Goal: Task Accomplishment & Management: Manage account settings

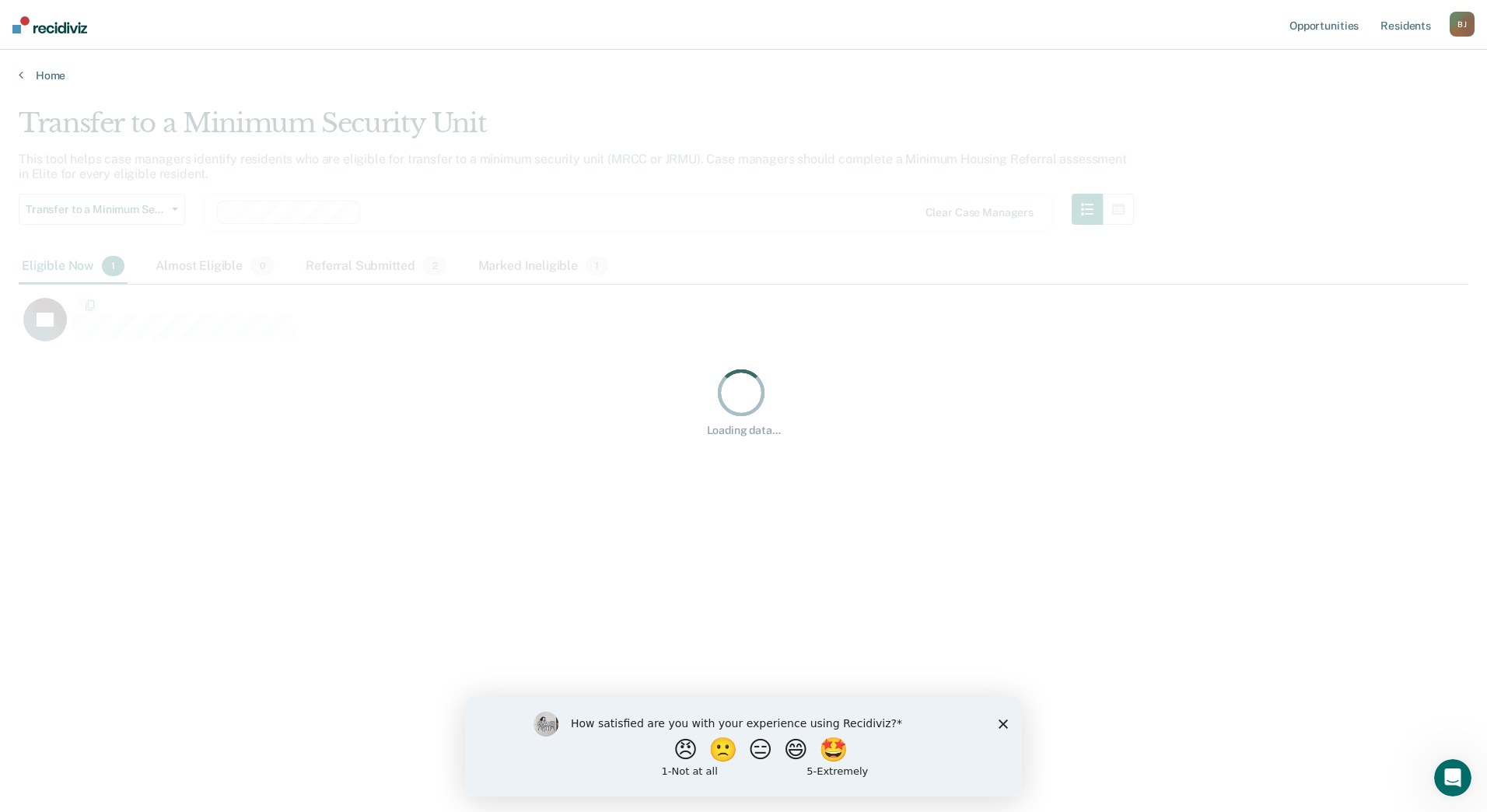
scroll to position [576, 1438]
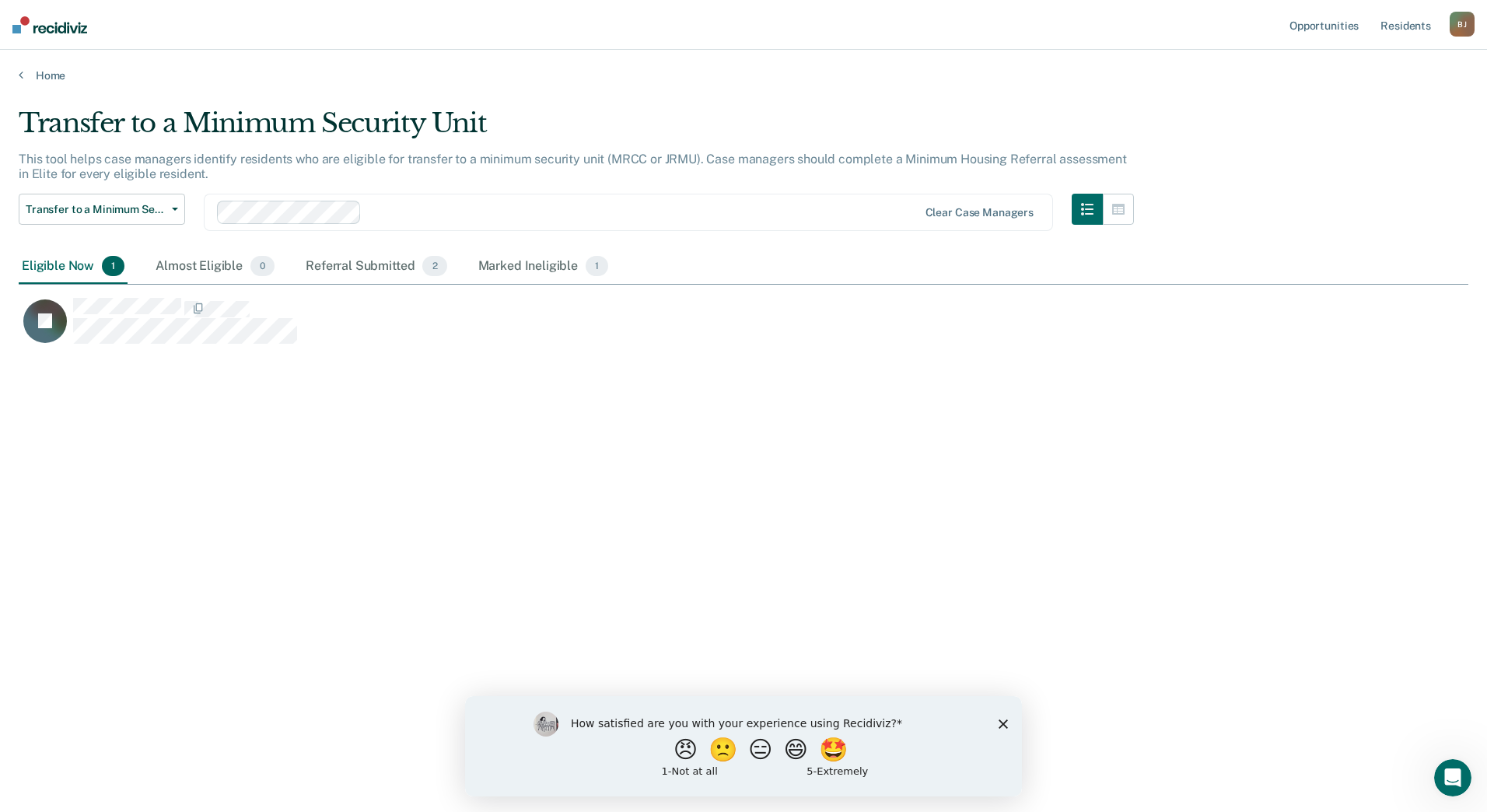
drag, startPoint x: 1006, startPoint y: 719, endPoint x: 1469, endPoint y: 1414, distance: 835.1
click at [1006, 719] on icon "Close survey" at bounding box center [1003, 723] width 9 height 9
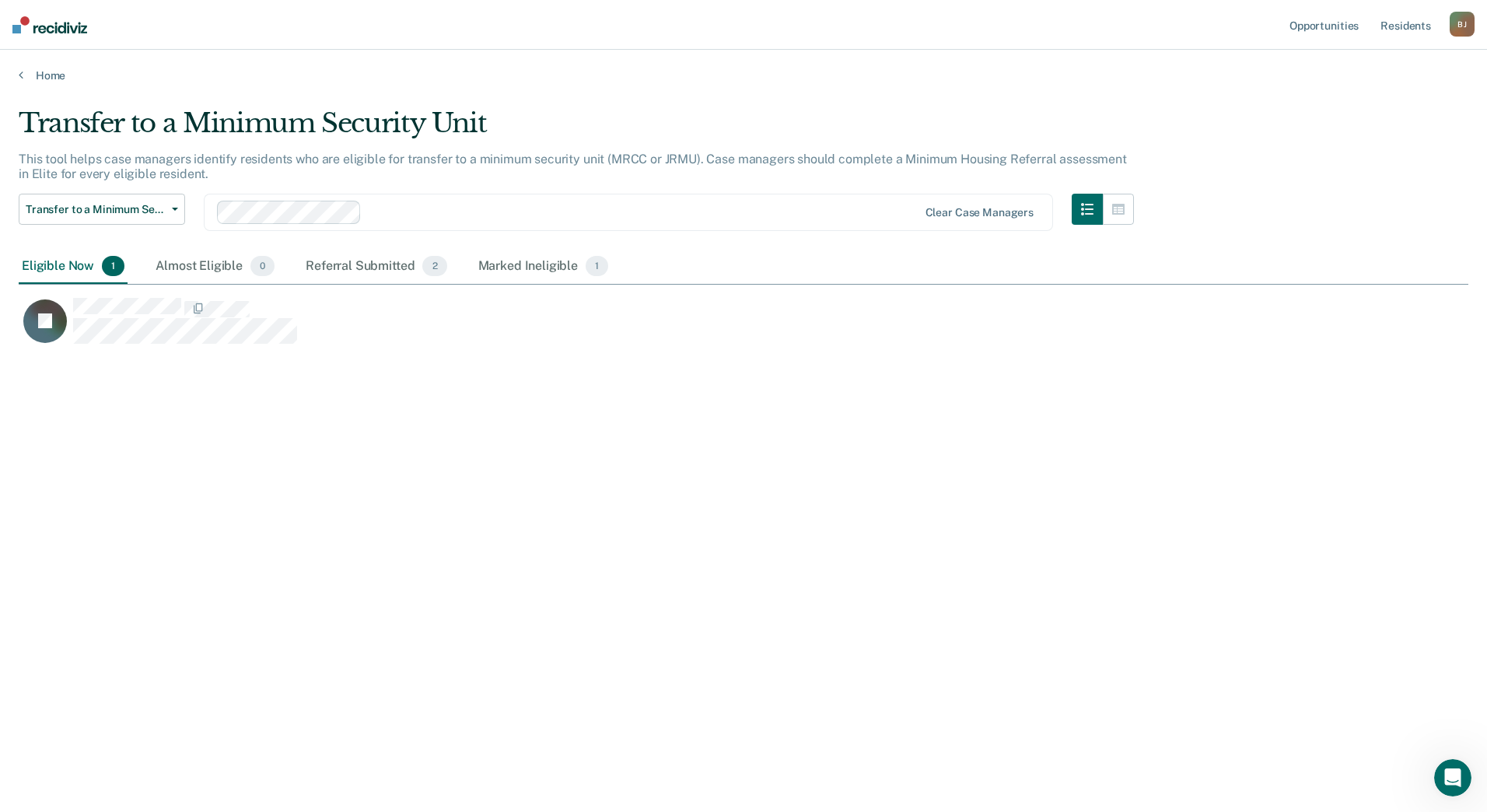
click at [70, 257] on div "Eligible Now 1" at bounding box center [74, 266] width 109 height 34
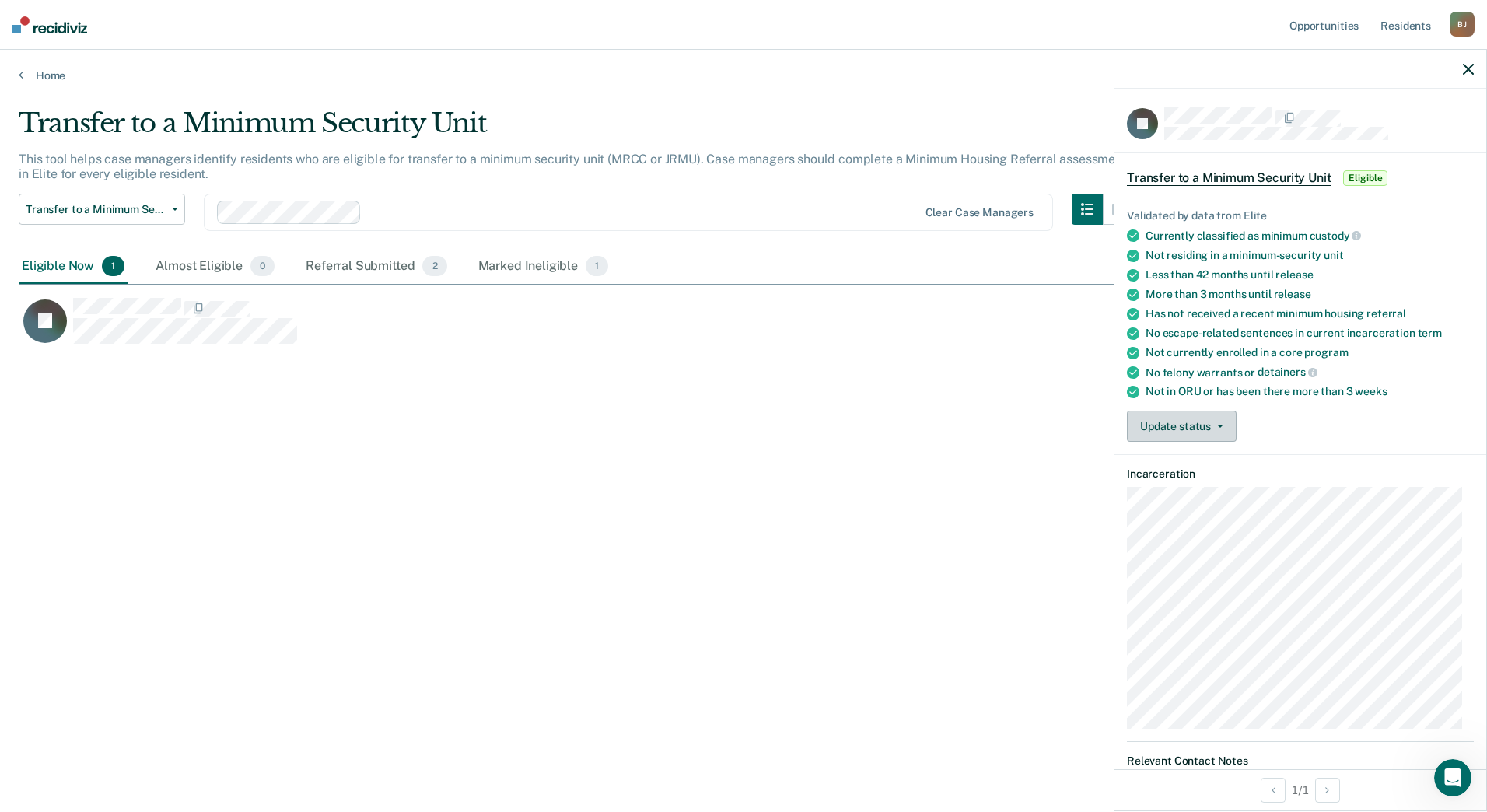
click at [1183, 433] on button "Update status" at bounding box center [1182, 425] width 109 height 31
click at [1184, 490] on button "Mark Ineligible" at bounding box center [1211, 488] width 168 height 25
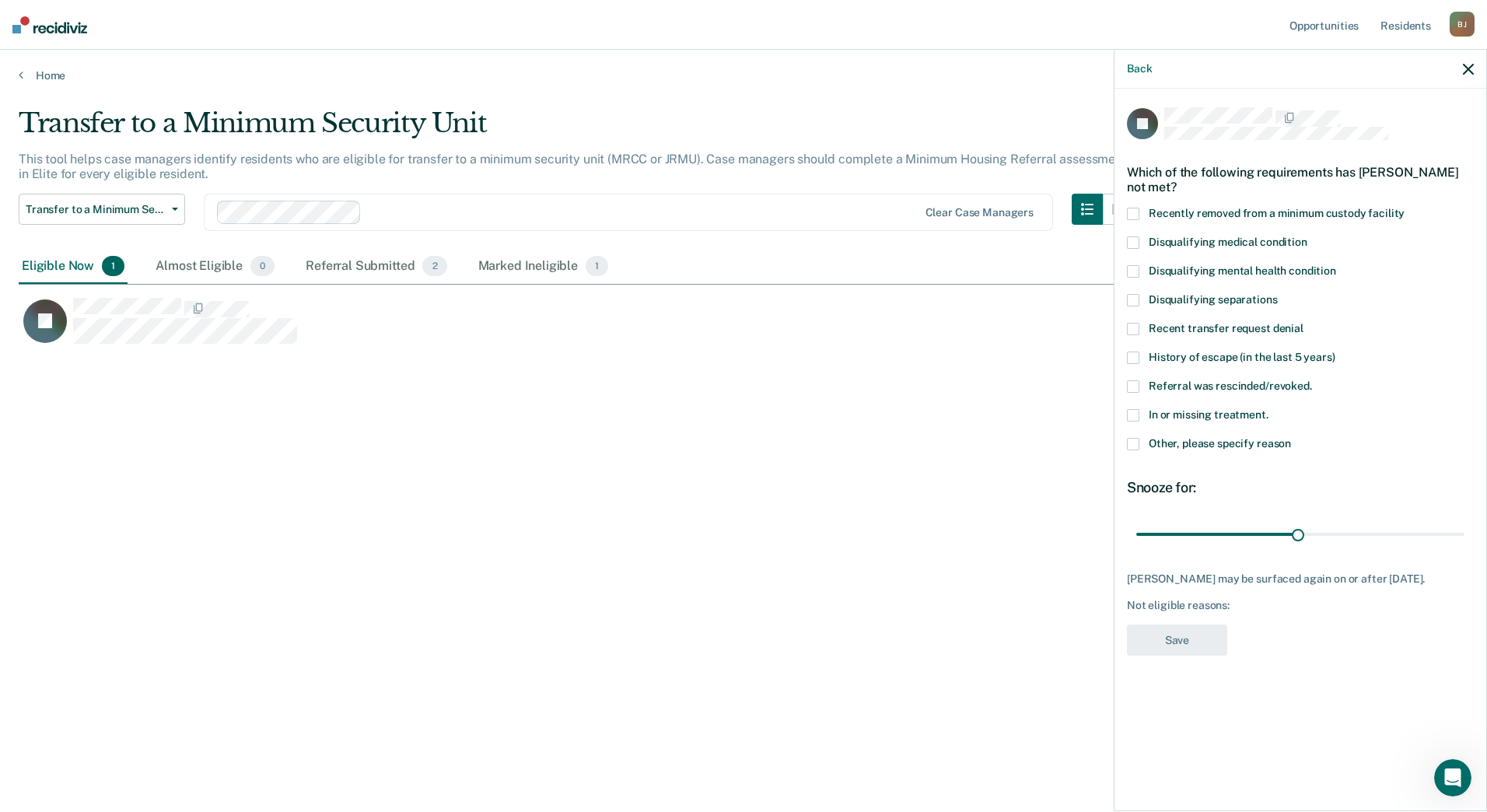
click at [1138, 202] on div "Which of the following requirements has [PERSON_NAME] not met?" at bounding box center [1300, 179] width 347 height 55
click at [1136, 218] on span at bounding box center [1133, 214] width 13 height 13
drag, startPoint x: 1297, startPoint y: 527, endPoint x: 1480, endPoint y: 527, distance: 183.0
type input "60"
click at [1464, 527] on input "range" at bounding box center [1300, 533] width 328 height 27
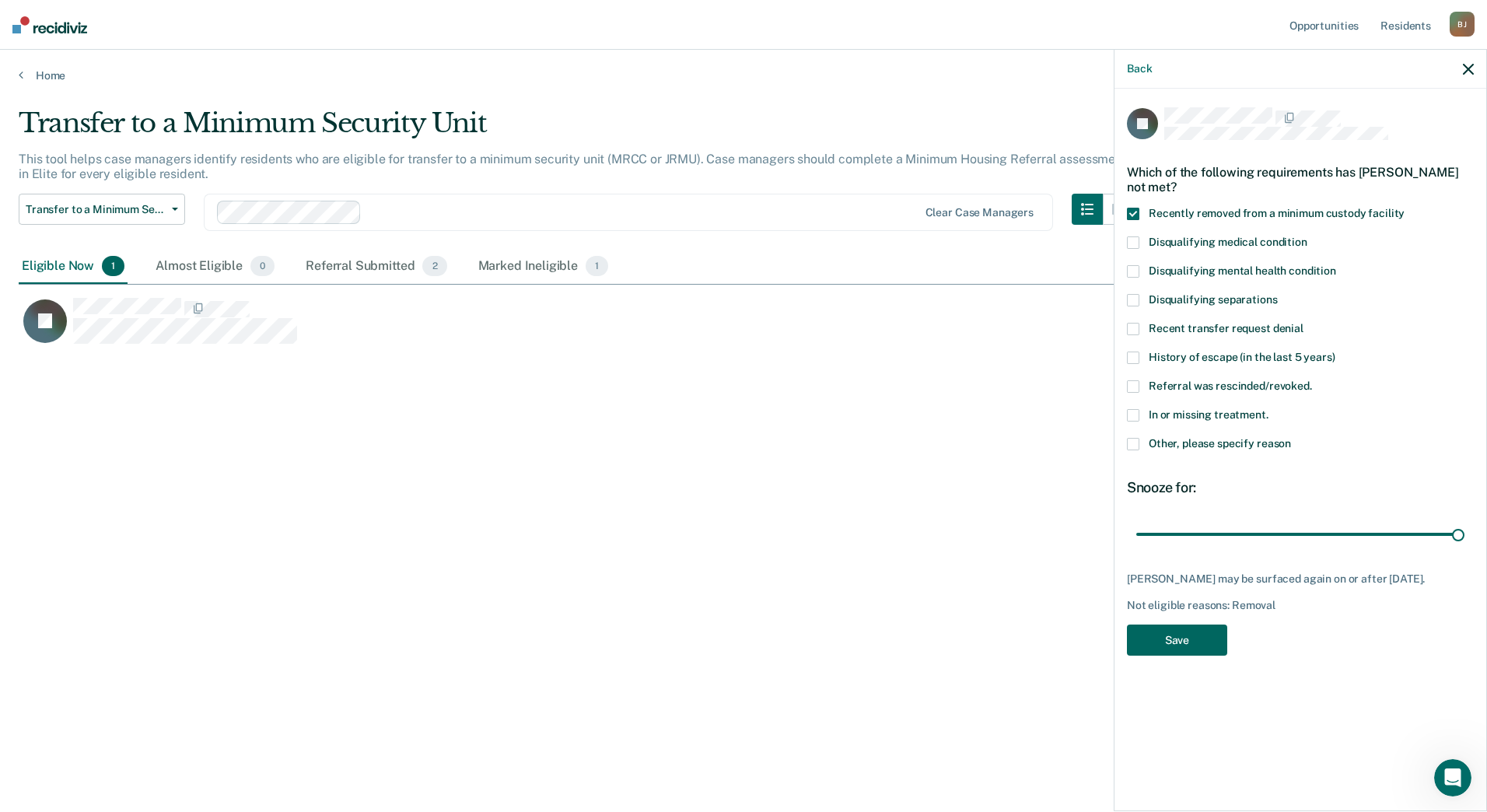
click at [1194, 640] on button "Save" at bounding box center [1177, 640] width 100 height 32
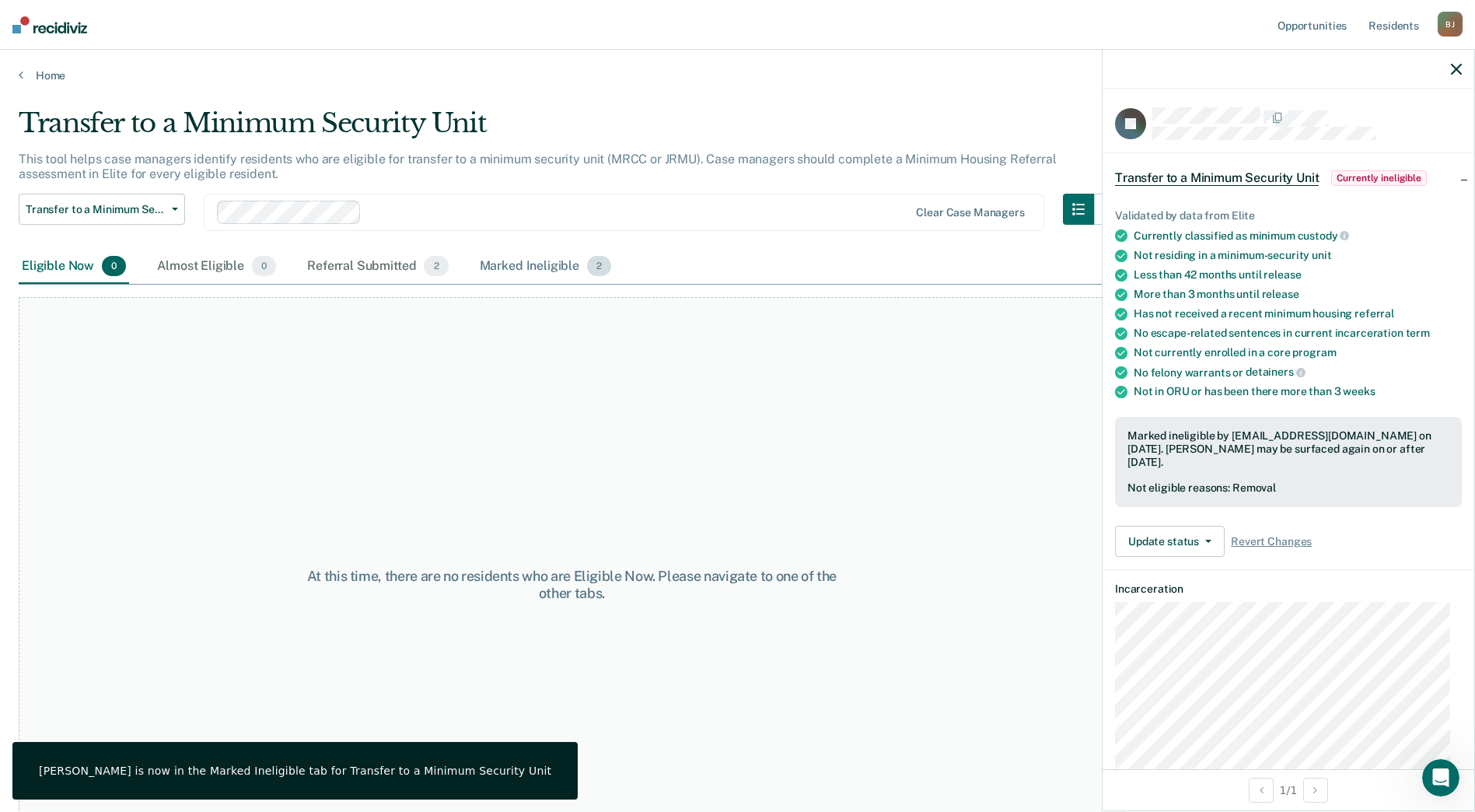
click at [503, 259] on div "Marked Ineligible 2" at bounding box center [546, 266] width 138 height 34
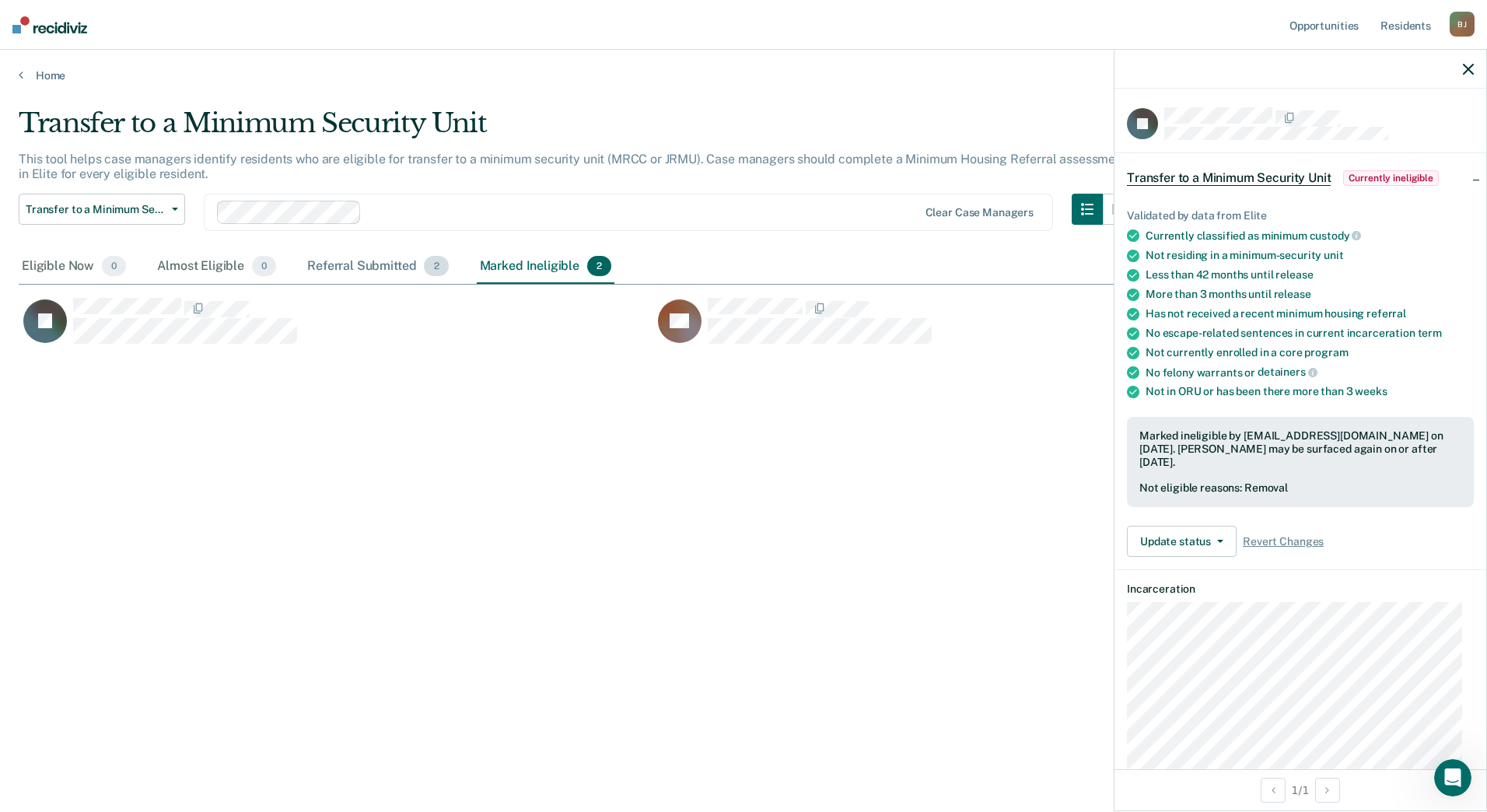
click at [388, 264] on div "Referral Submitted 2" at bounding box center [378, 266] width 147 height 34
click at [533, 262] on div "Marked Ineligible 2" at bounding box center [546, 266] width 138 height 34
click at [1469, 67] on icon "button" at bounding box center [1468, 69] width 11 height 11
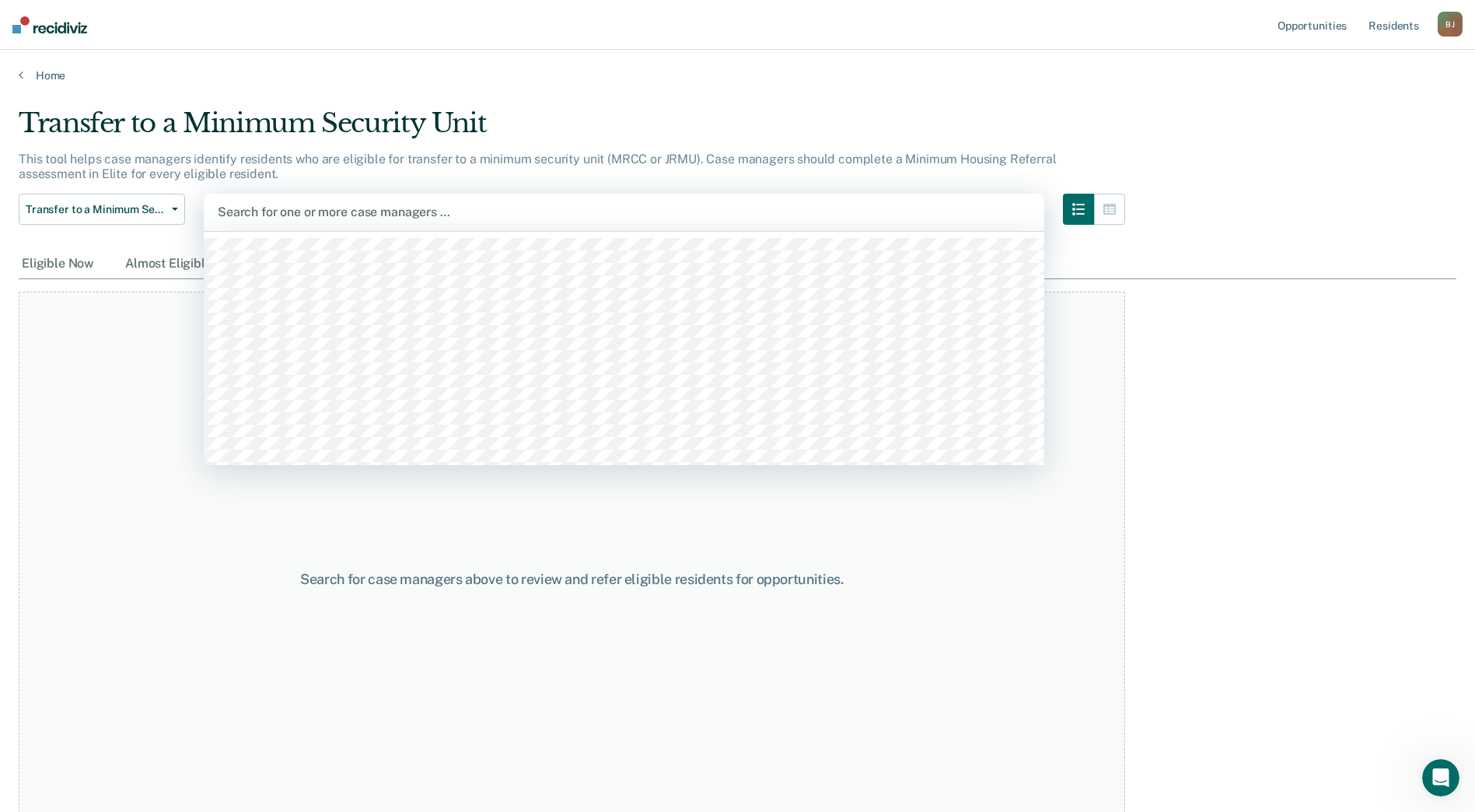
click at [976, 214] on div at bounding box center [624, 212] width 813 height 18
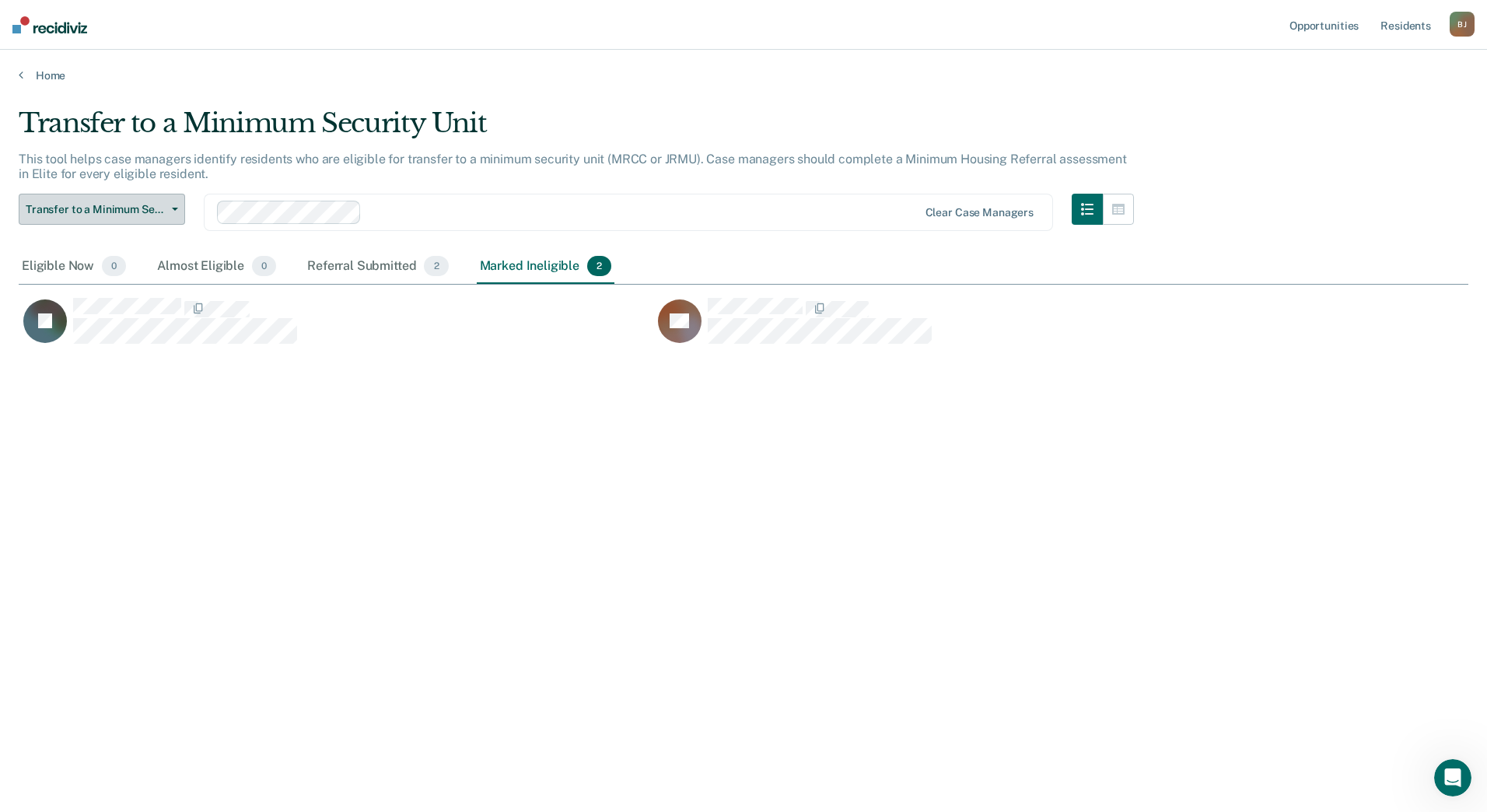
click at [118, 205] on span "Transfer to a Minimum Security Unit" at bounding box center [95, 209] width 140 height 13
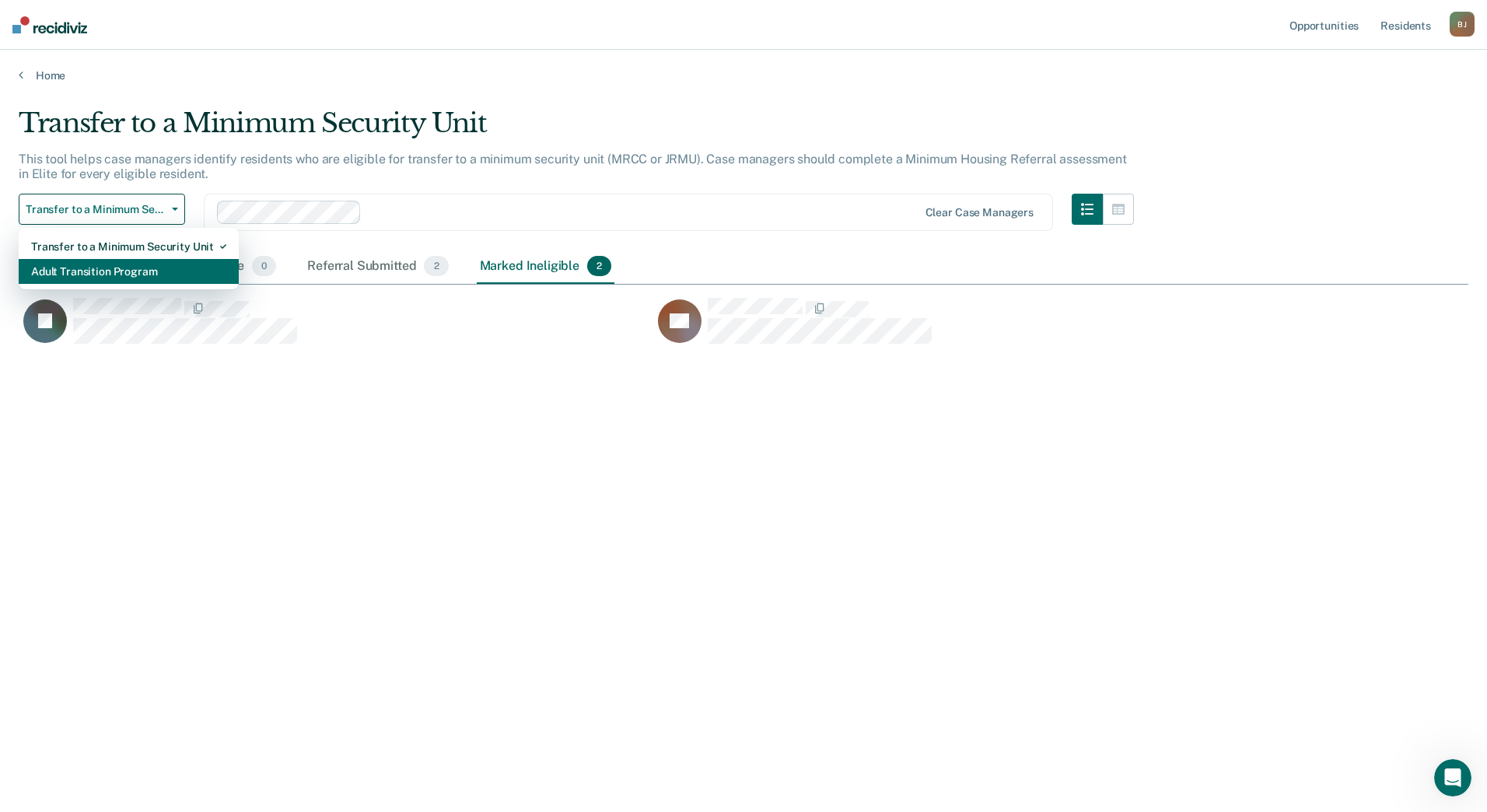
click at [117, 277] on div "Adult Transition Program" at bounding box center [128, 271] width 195 height 25
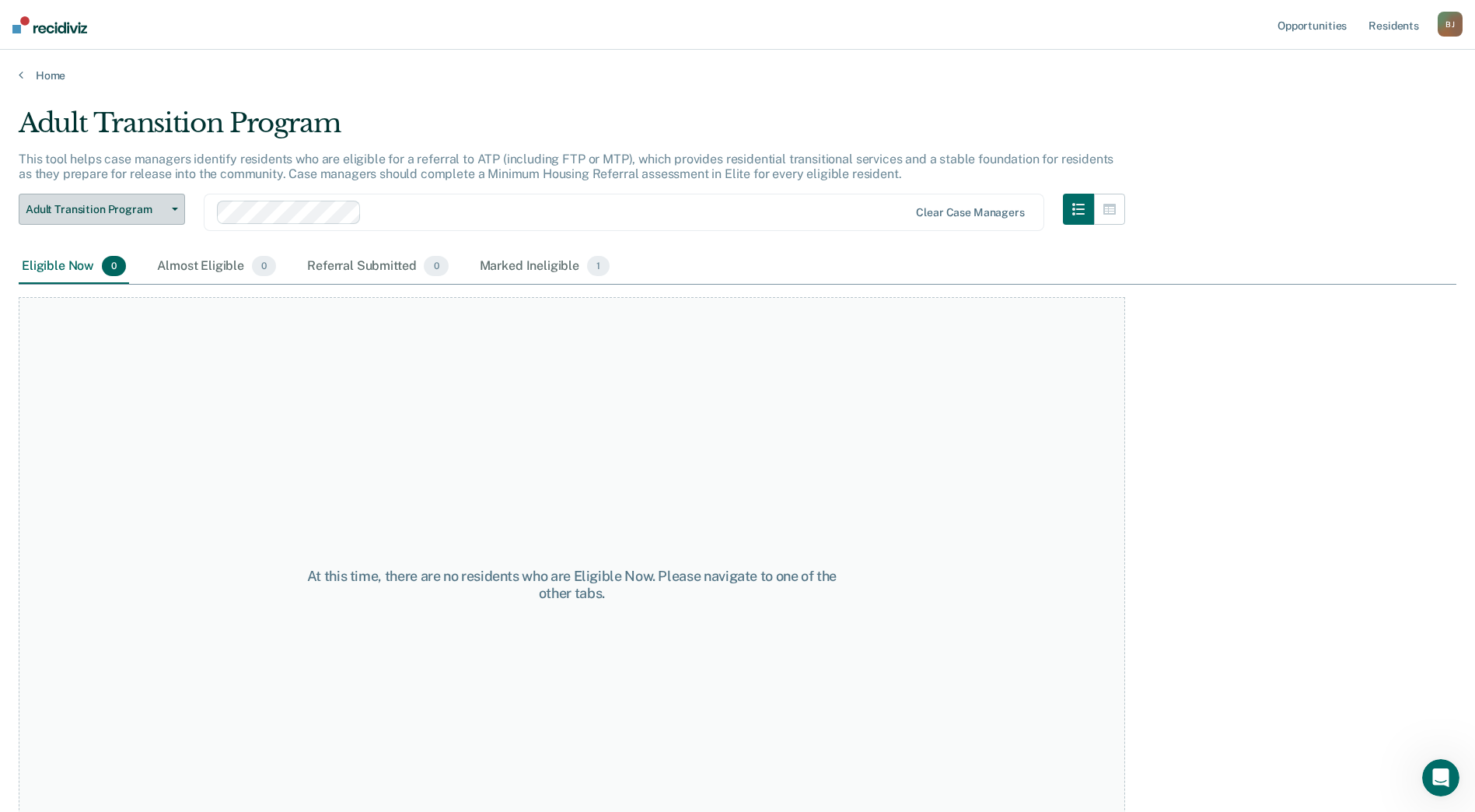
click at [136, 217] on button "Adult Transition Program" at bounding box center [101, 209] width 166 height 31
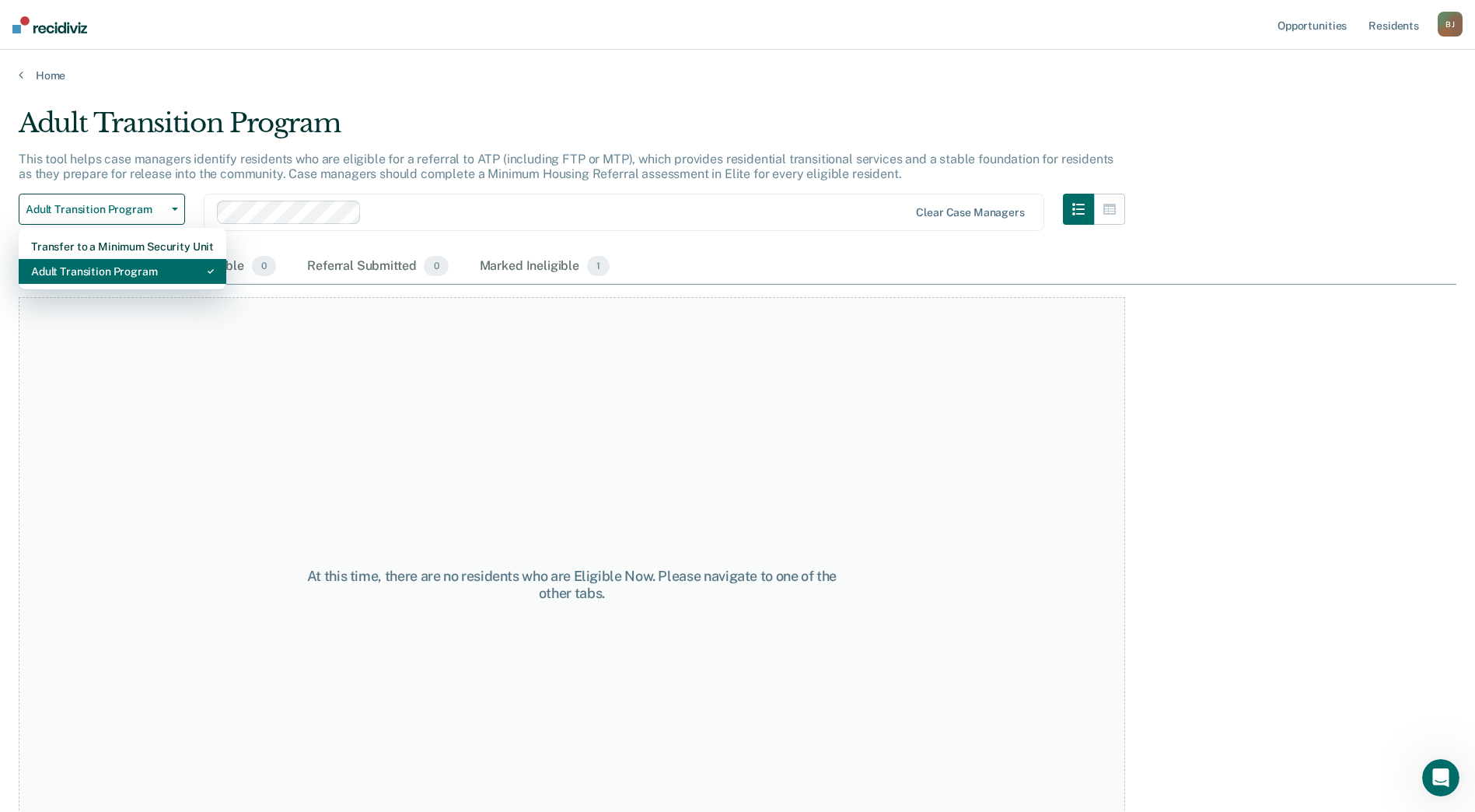
click at [98, 272] on div "Adult Transition Program" at bounding box center [122, 271] width 183 height 25
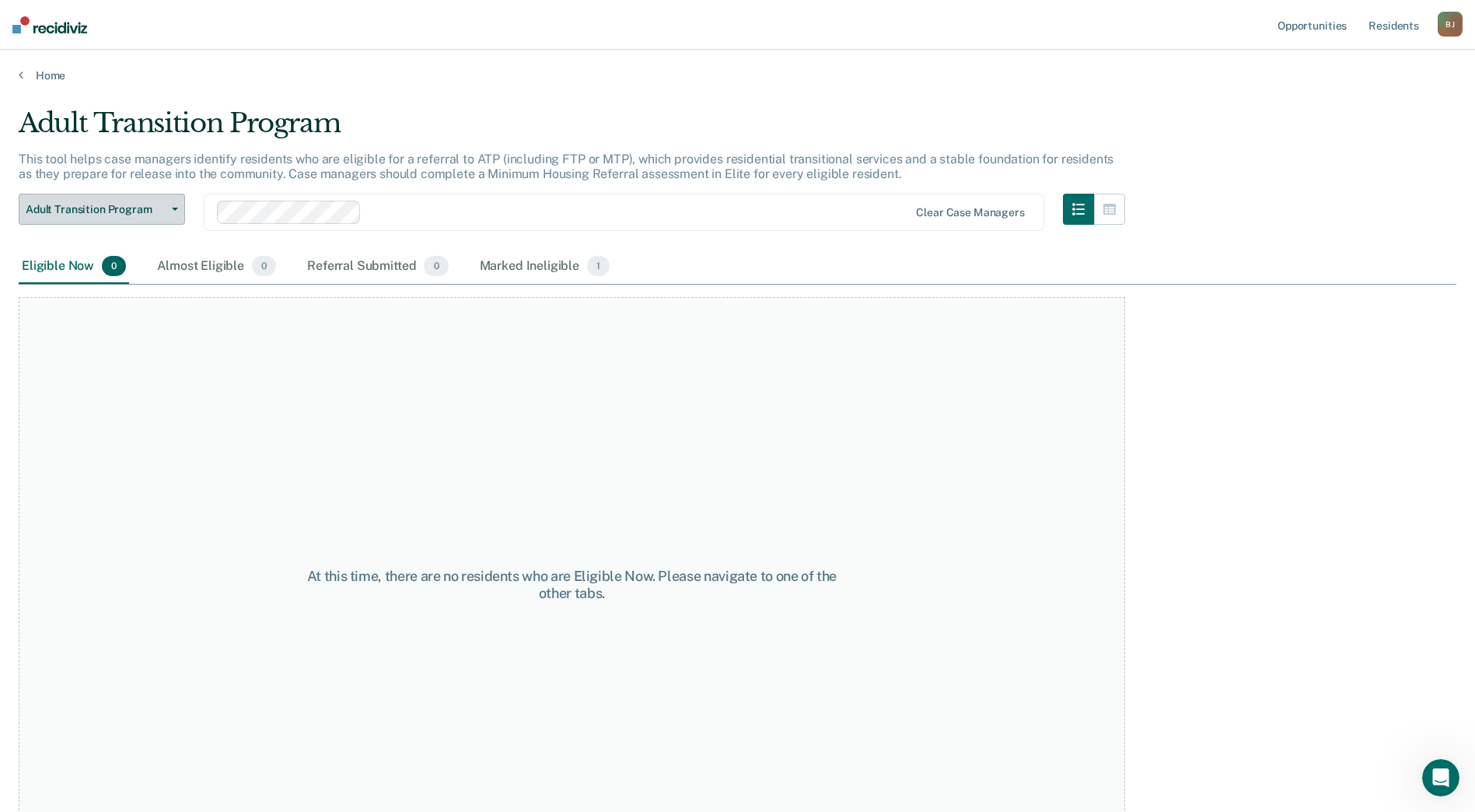
click at [114, 208] on span "Adult Transition Program" at bounding box center [95, 209] width 140 height 13
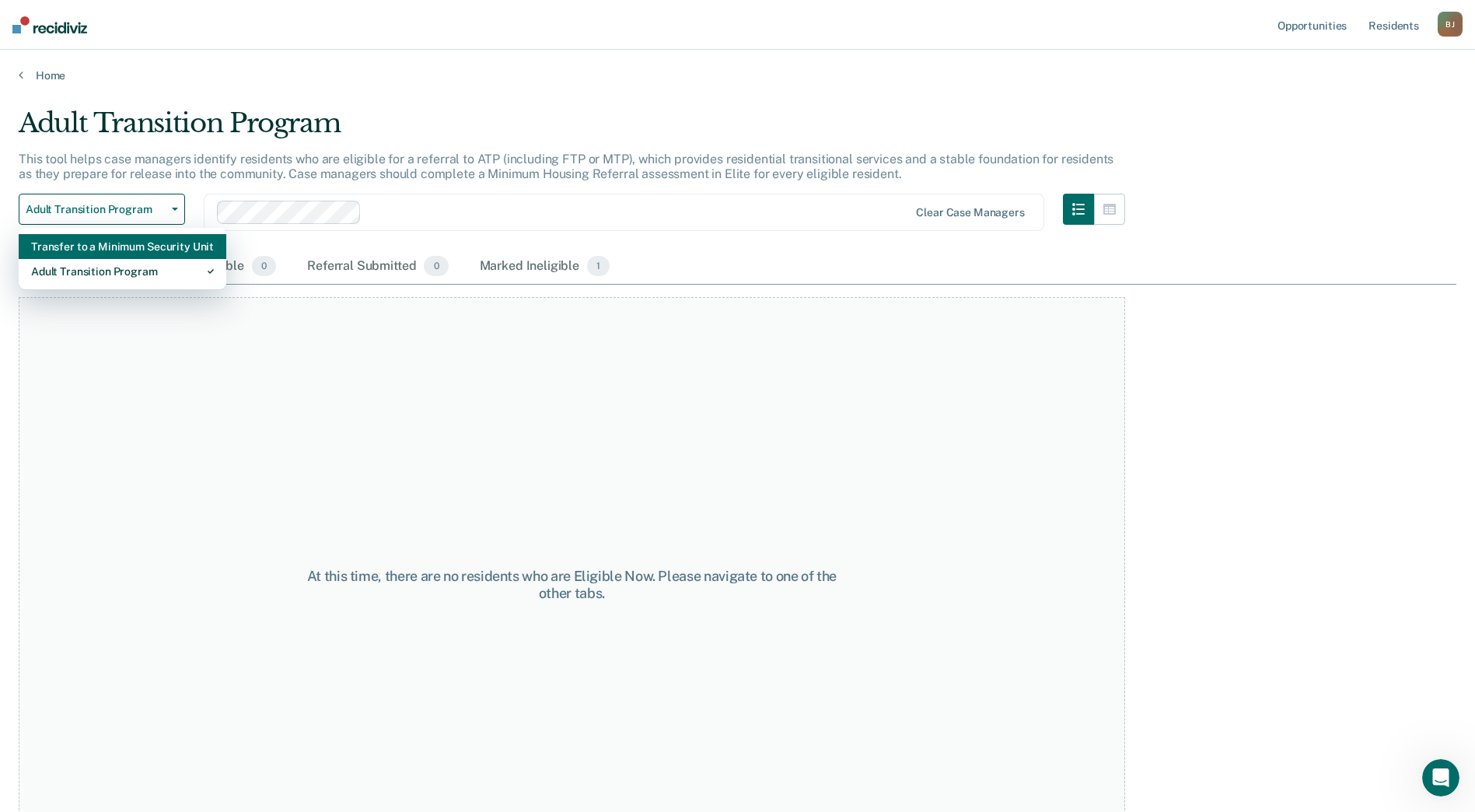
click at [107, 244] on div "Transfer to a Minimum Security Unit" at bounding box center [122, 245] width 183 height 25
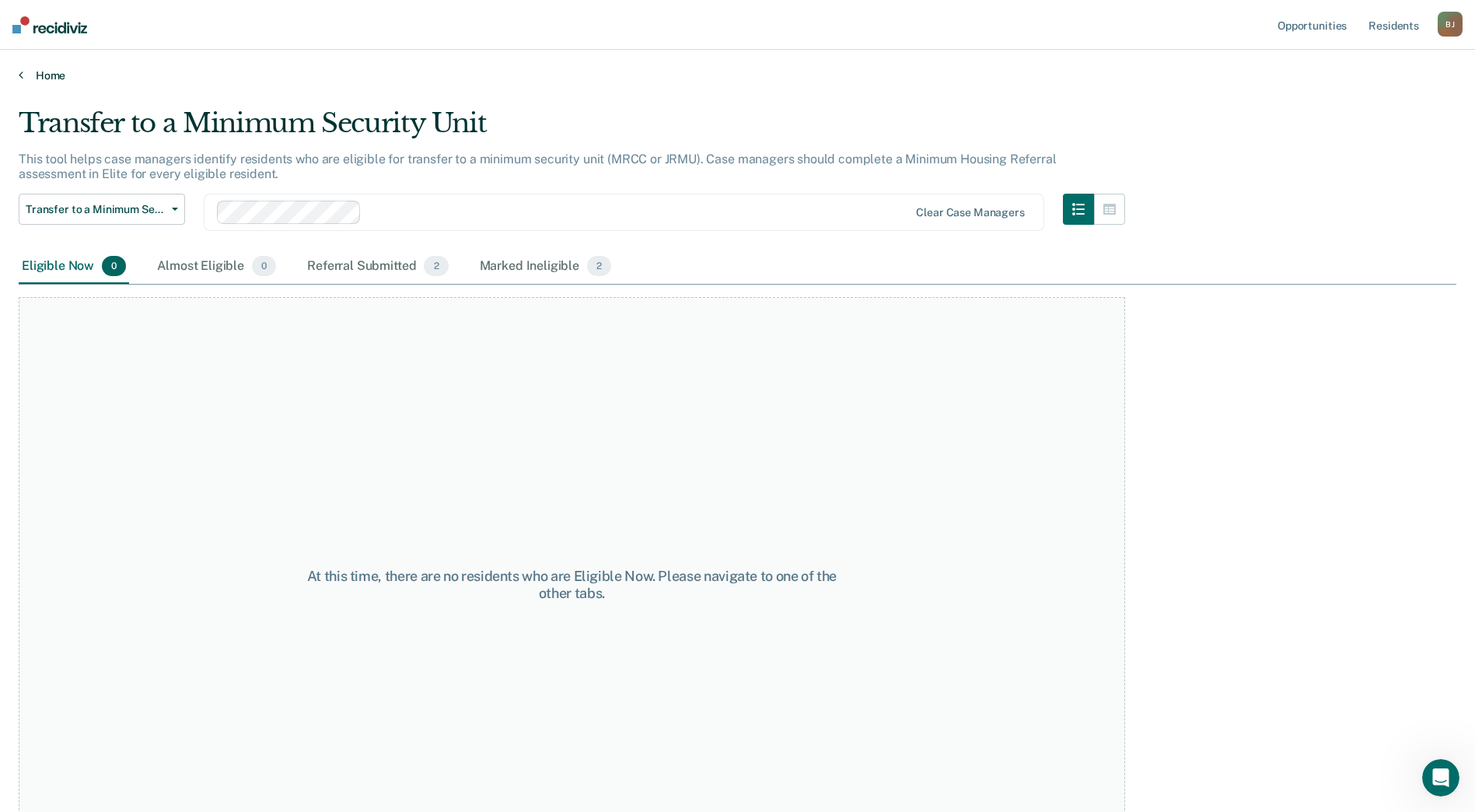
click at [67, 71] on link "Home" at bounding box center [738, 76] width 1438 height 14
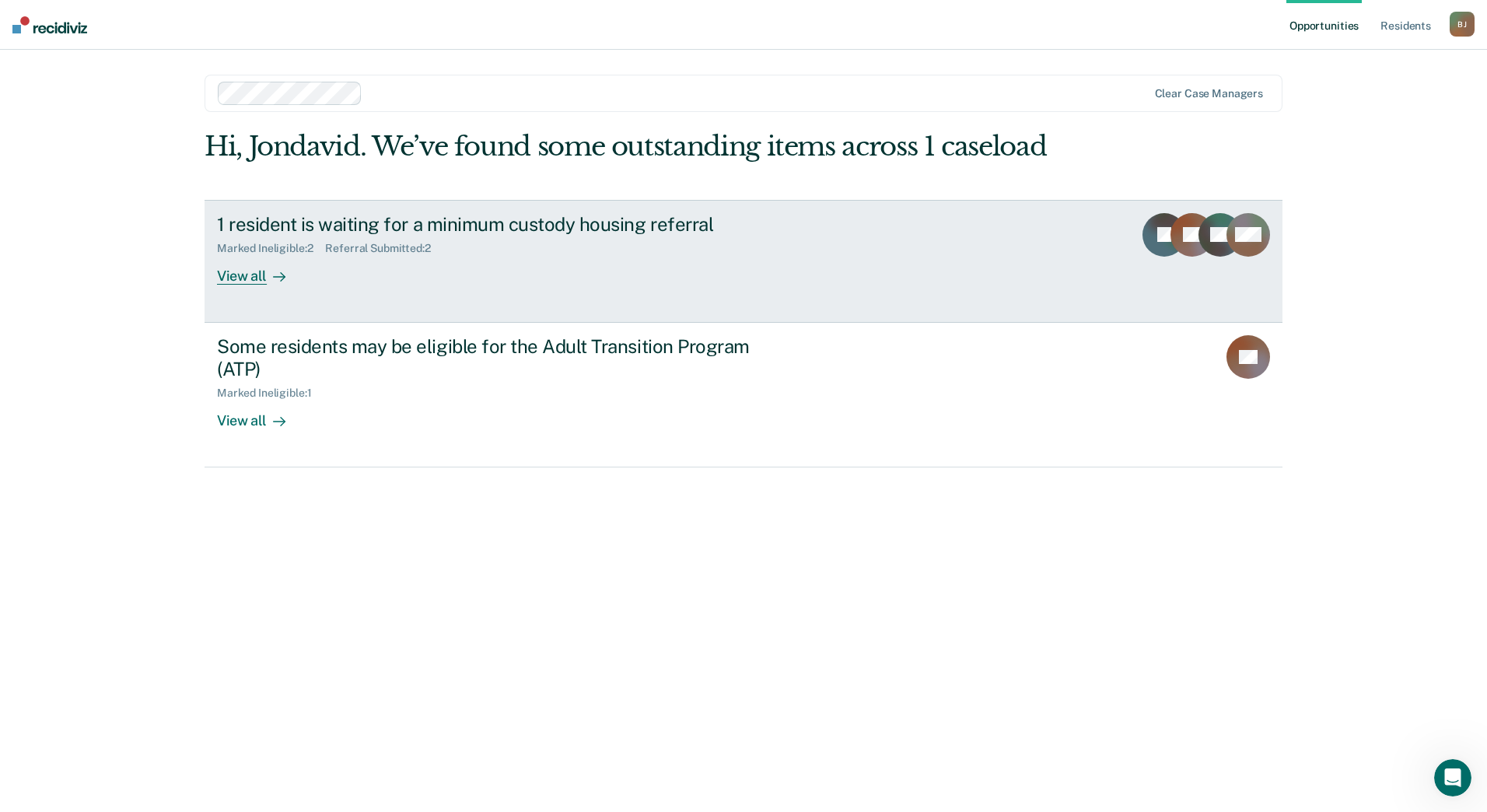
click at [571, 229] on div "1 resident is waiting for a minimum custody housing referral" at bounding box center [489, 224] width 546 height 23
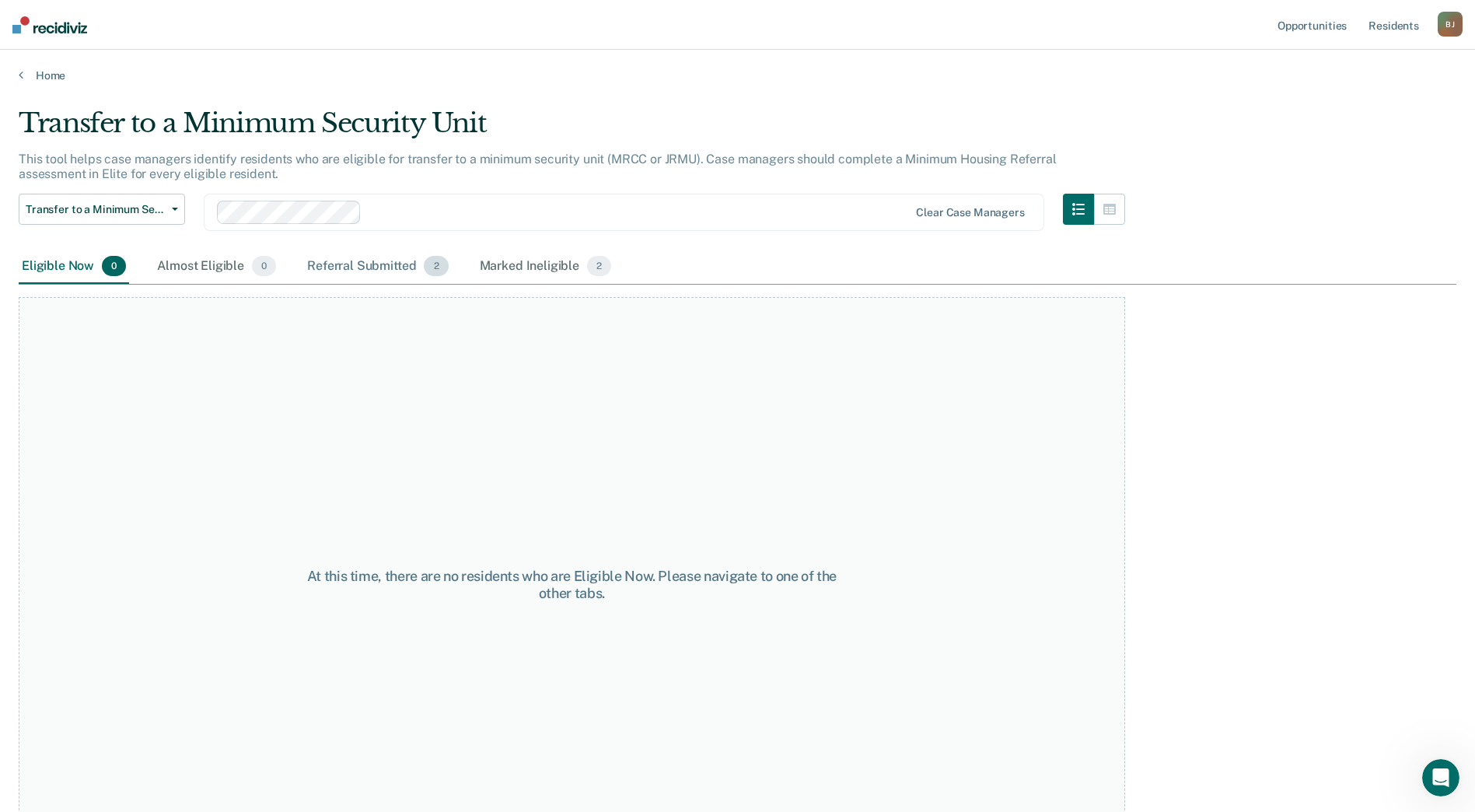
click at [396, 262] on div "Referral Submitted 2" at bounding box center [378, 266] width 147 height 34
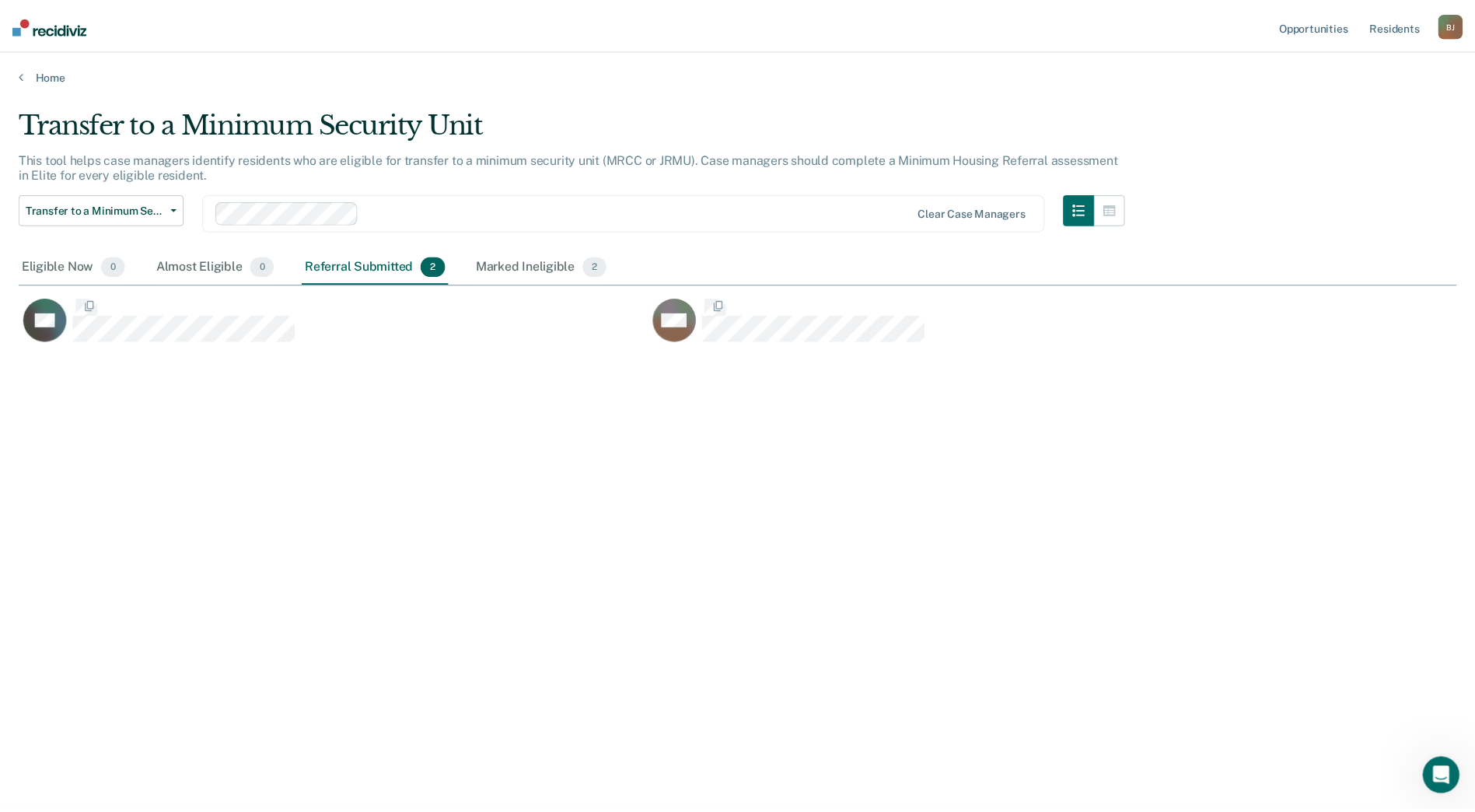
scroll to position [576, 1438]
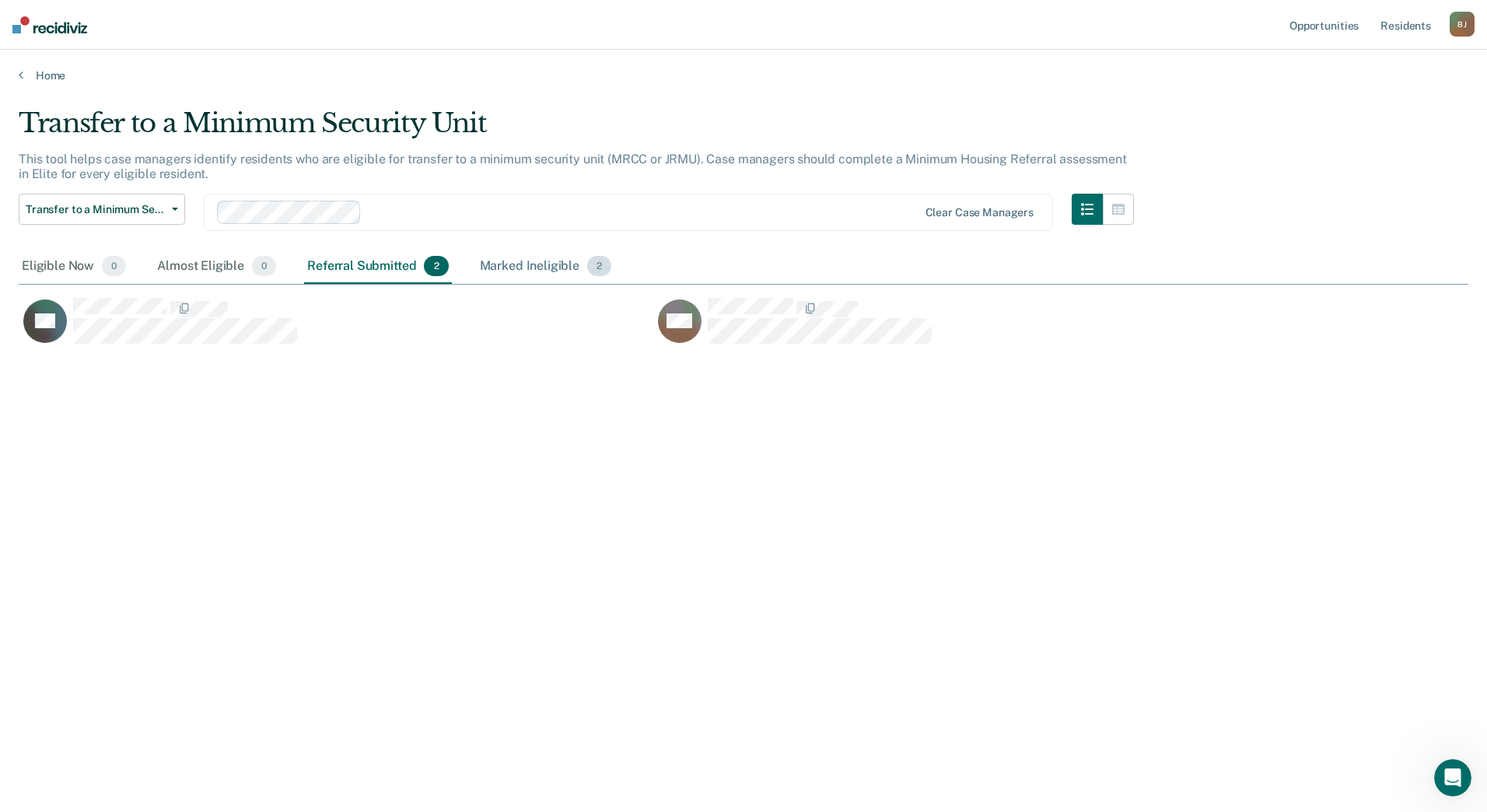
click at [530, 259] on div "Marked Ineligible 2" at bounding box center [546, 266] width 138 height 34
click at [61, 77] on link "Home" at bounding box center [744, 76] width 1449 height 14
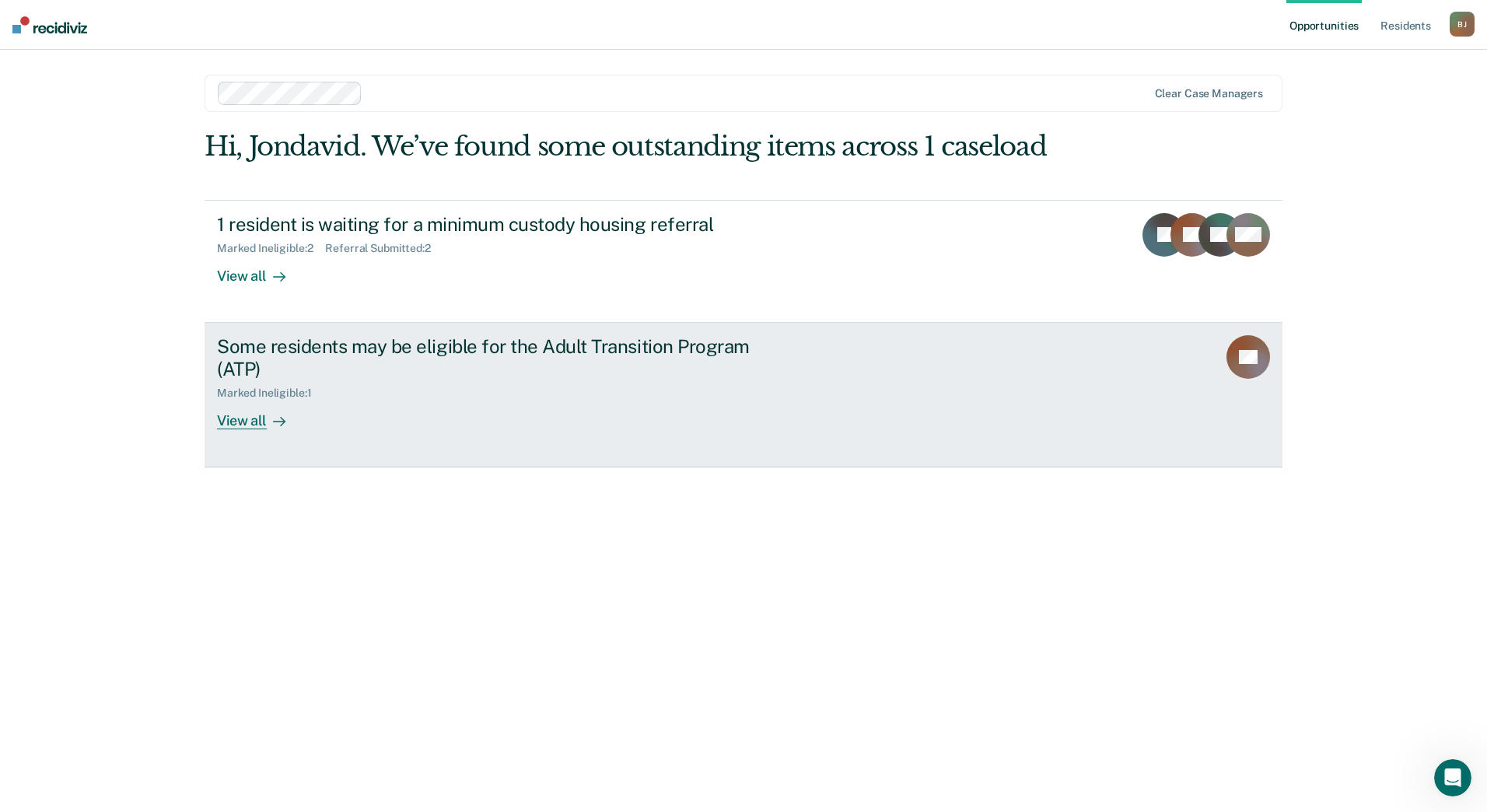
click at [248, 420] on div "View all" at bounding box center [260, 413] width 87 height 31
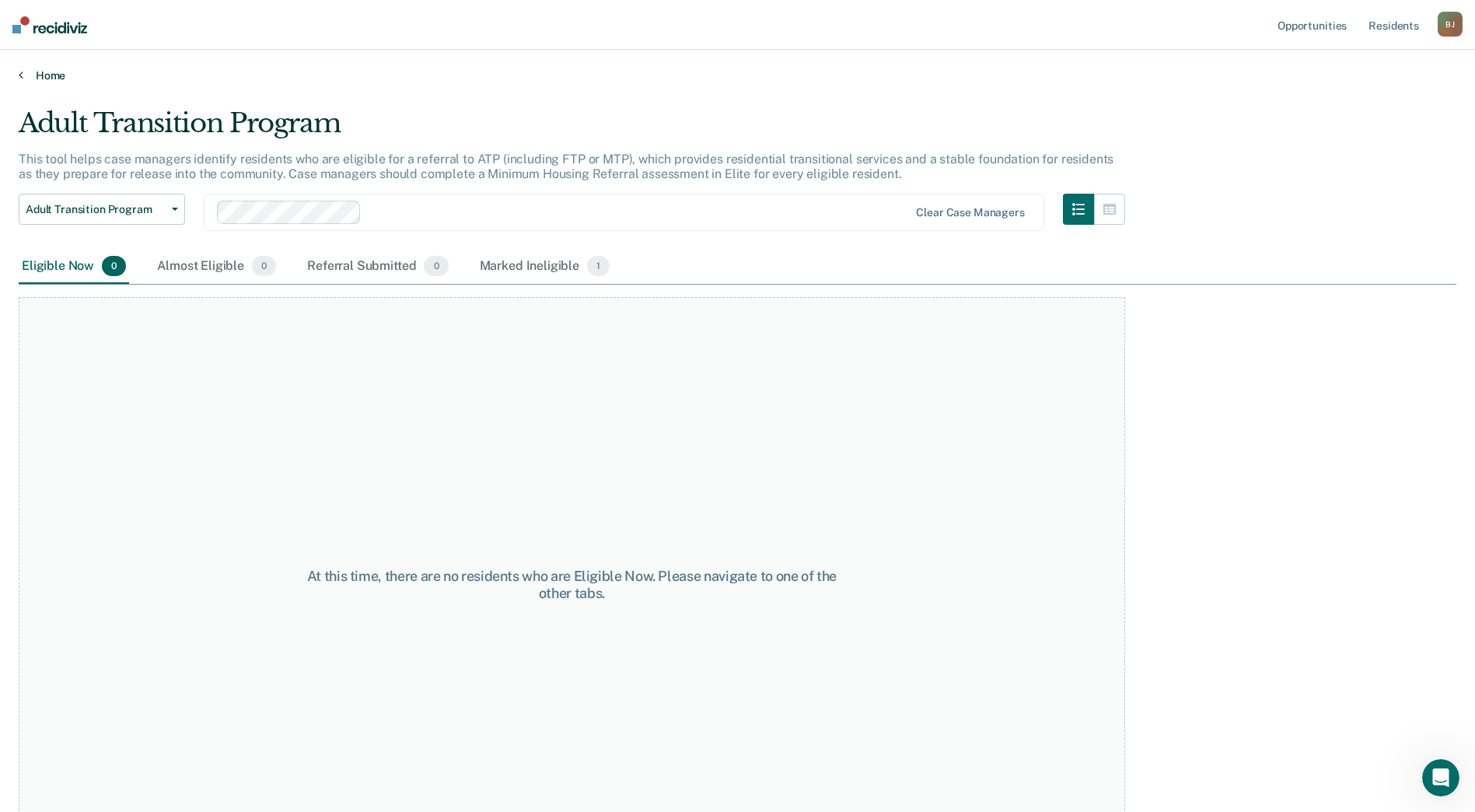
click at [53, 75] on link "Home" at bounding box center [738, 76] width 1438 height 14
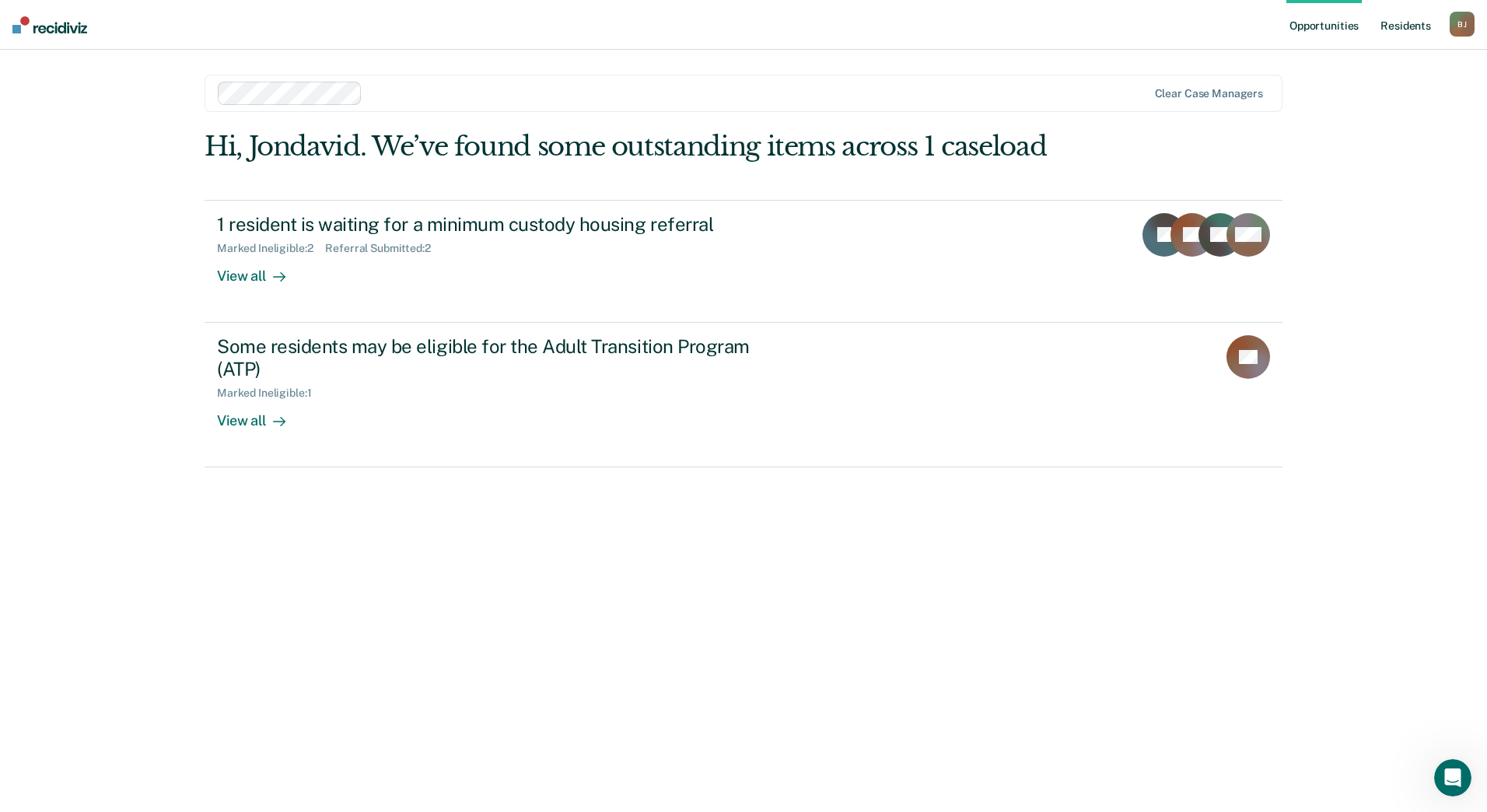
click at [1409, 28] on link "Resident s" at bounding box center [1405, 25] width 57 height 50
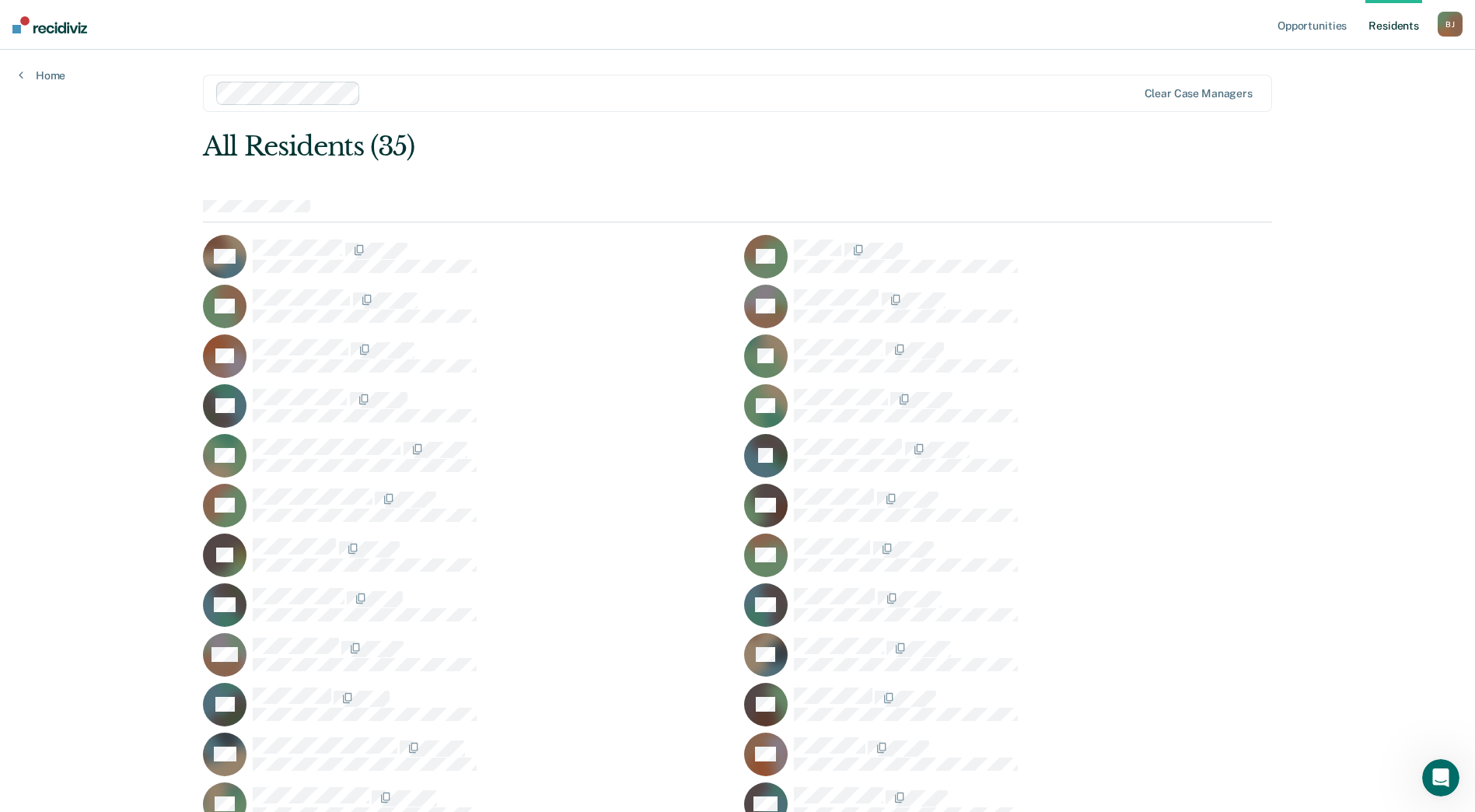
drag, startPoint x: 1127, startPoint y: 306, endPoint x: 1113, endPoint y: 386, distance: 81.2
drag, startPoint x: 1113, startPoint y: 386, endPoint x: 1113, endPoint y: 521, distance: 135.0
drag, startPoint x: 1113, startPoint y: 524, endPoint x: 1111, endPoint y: 620, distance: 96.0
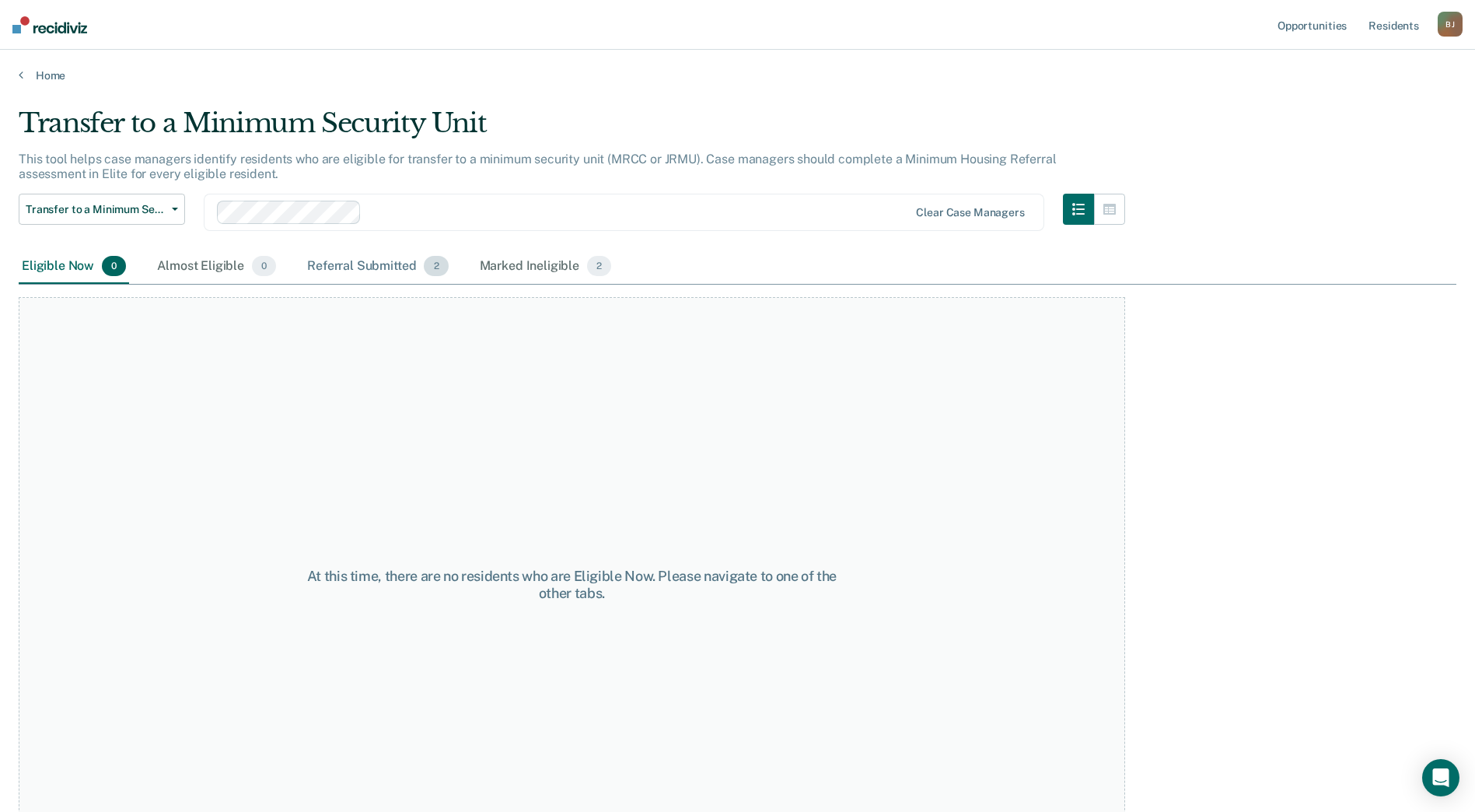
click at [373, 265] on div "Referral Submitted 2" at bounding box center [378, 266] width 147 height 34
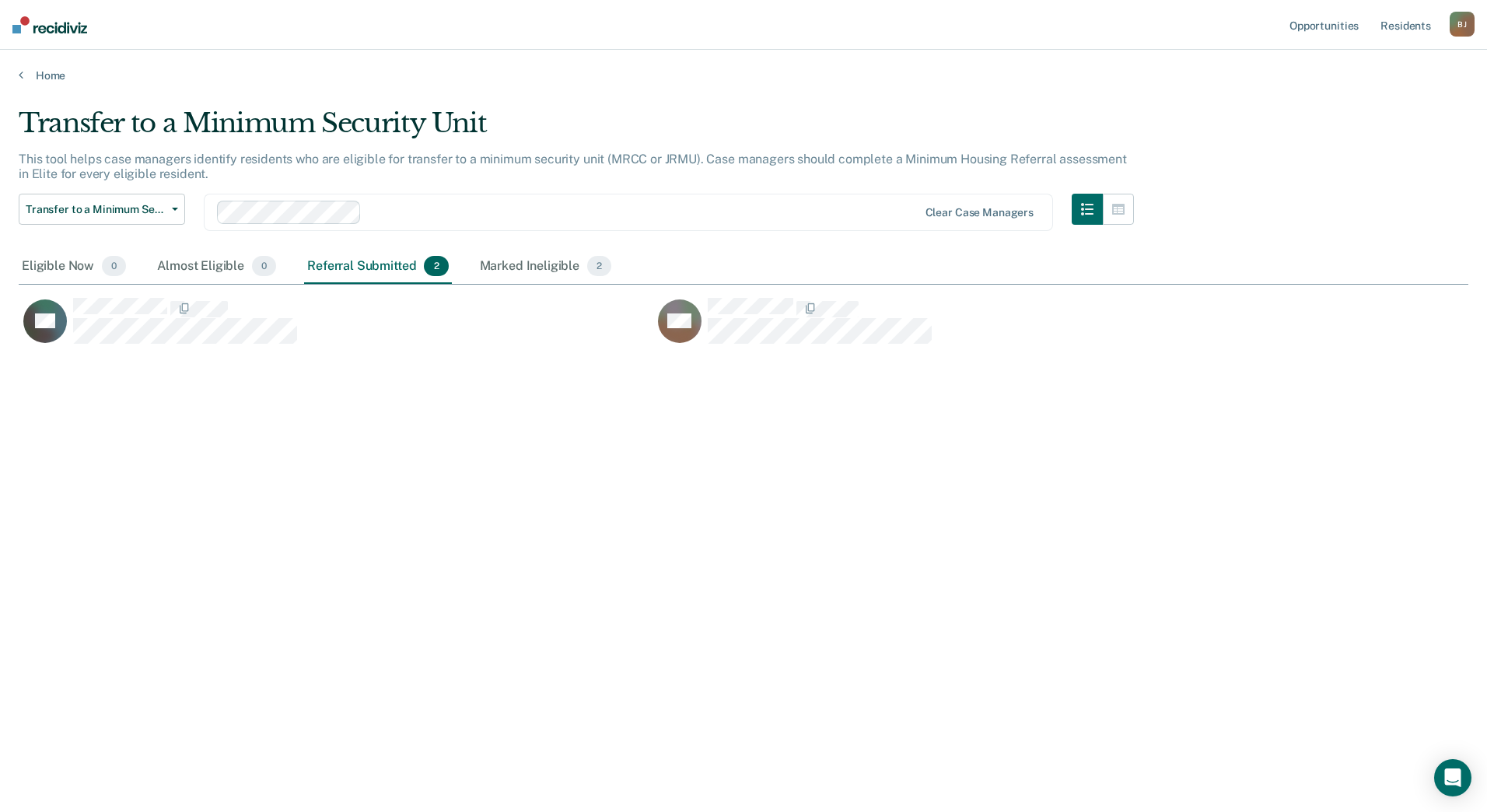
scroll to position [576, 1438]
click at [547, 266] on div "Marked Ineligible 2" at bounding box center [546, 266] width 138 height 34
click at [209, 266] on div "Almost Eligible 0" at bounding box center [217, 266] width 125 height 34
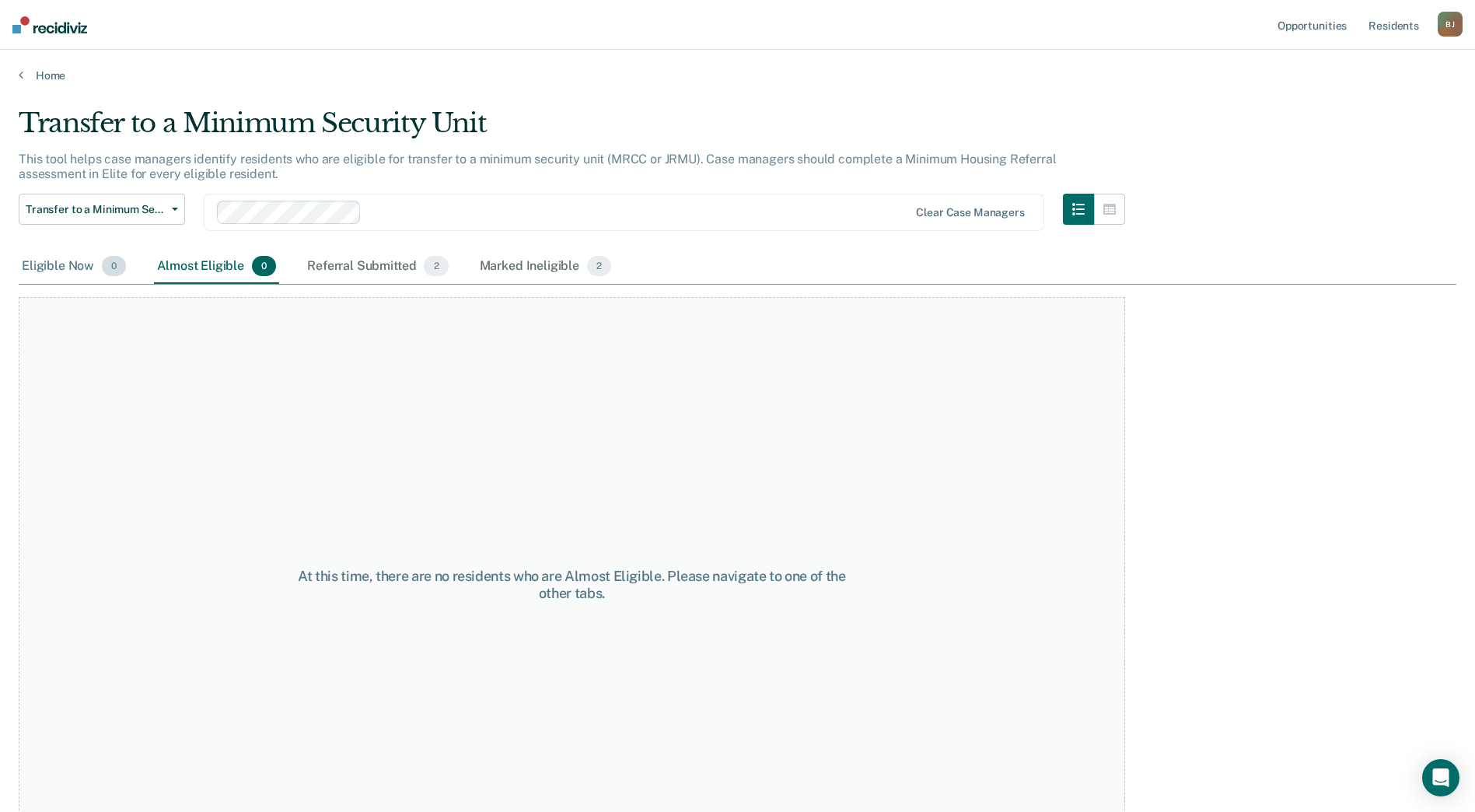
click at [61, 263] on div "Eligible Now 0" at bounding box center [74, 266] width 110 height 34
click at [352, 266] on div "Referral Submitted 2" at bounding box center [378, 266] width 147 height 34
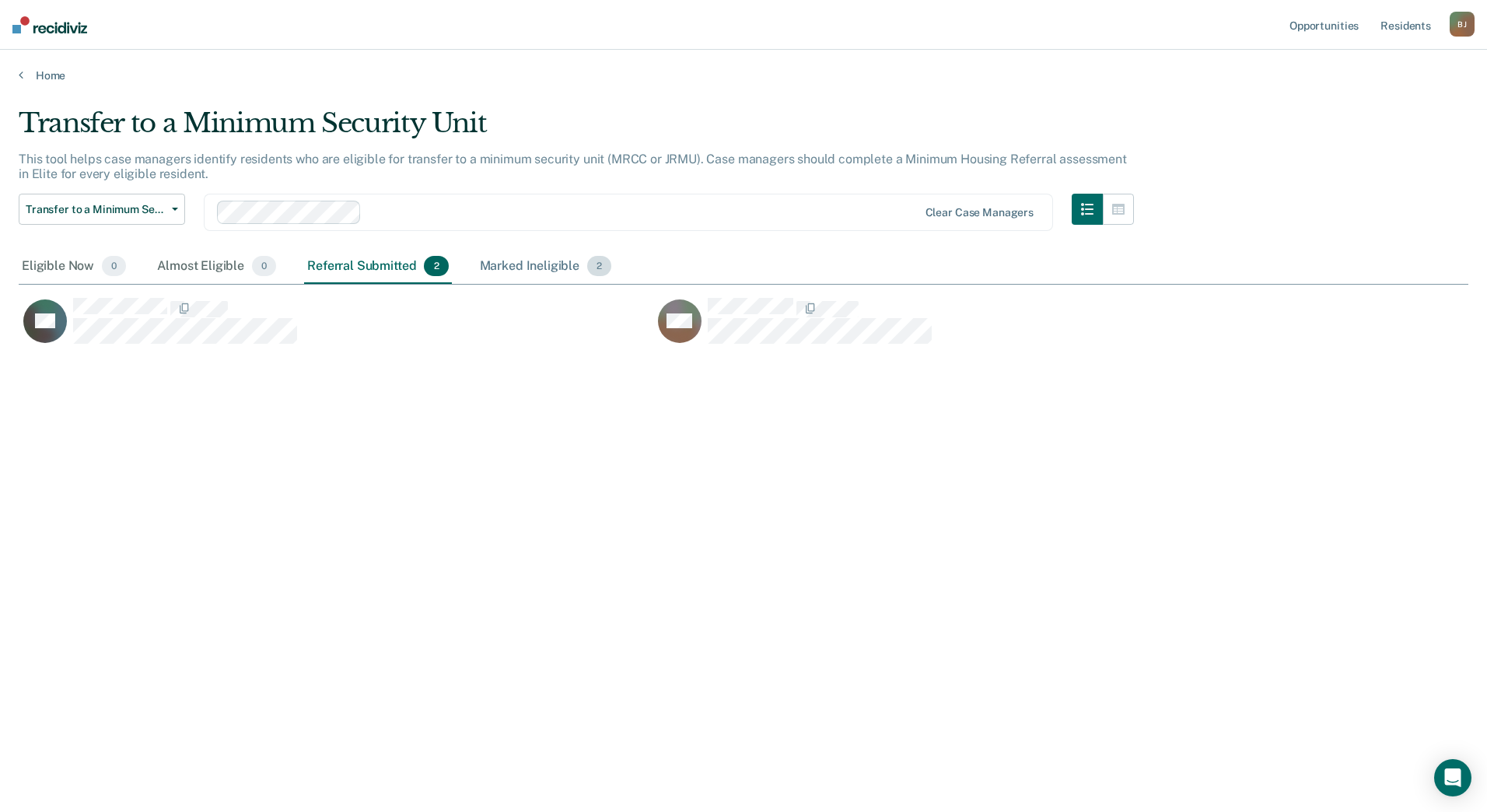
click at [519, 259] on div "Marked Ineligible 2" at bounding box center [546, 266] width 138 height 34
click at [69, 263] on div "Eligible Now 0" at bounding box center [74, 266] width 110 height 34
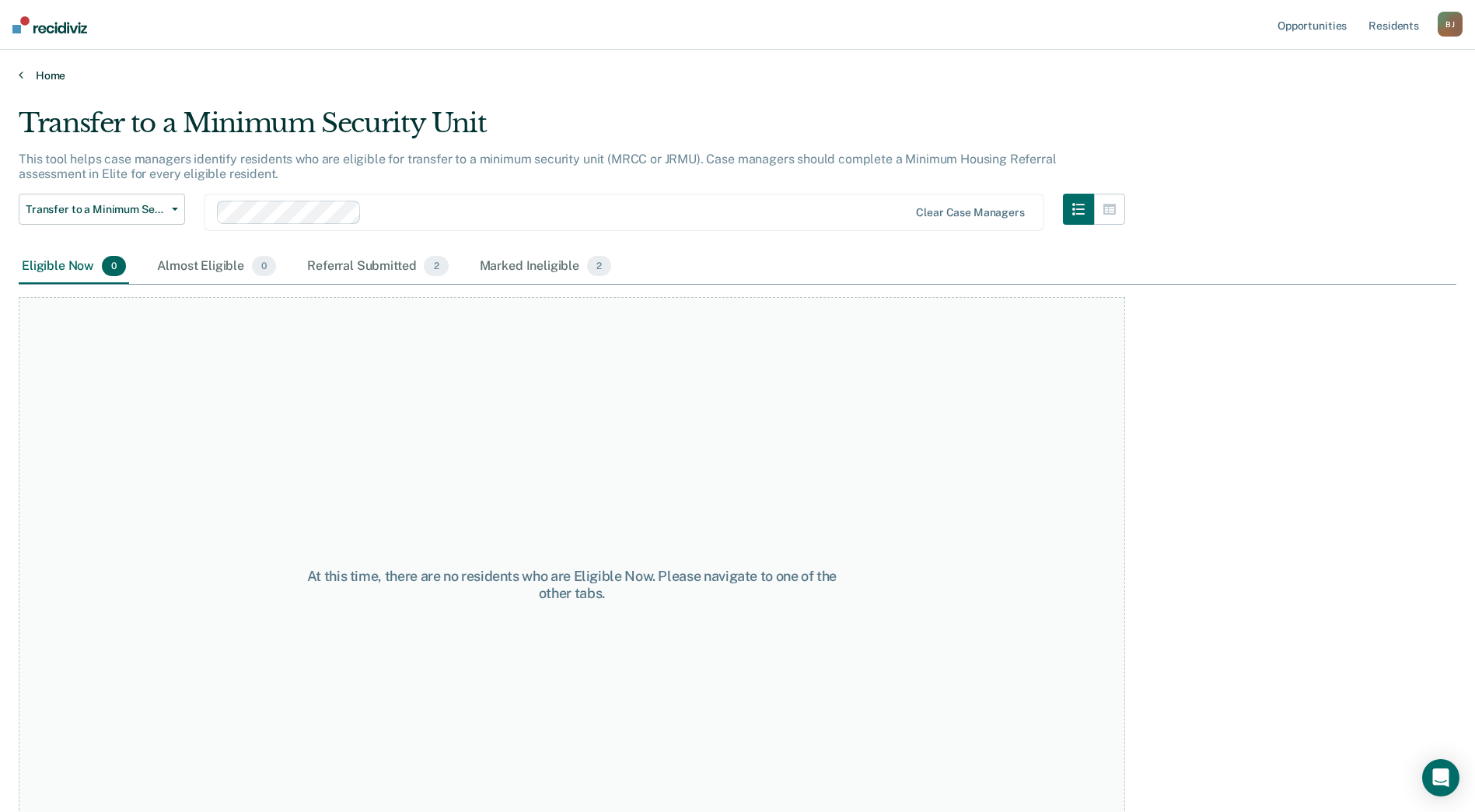
click at [45, 77] on link "Home" at bounding box center [738, 76] width 1438 height 14
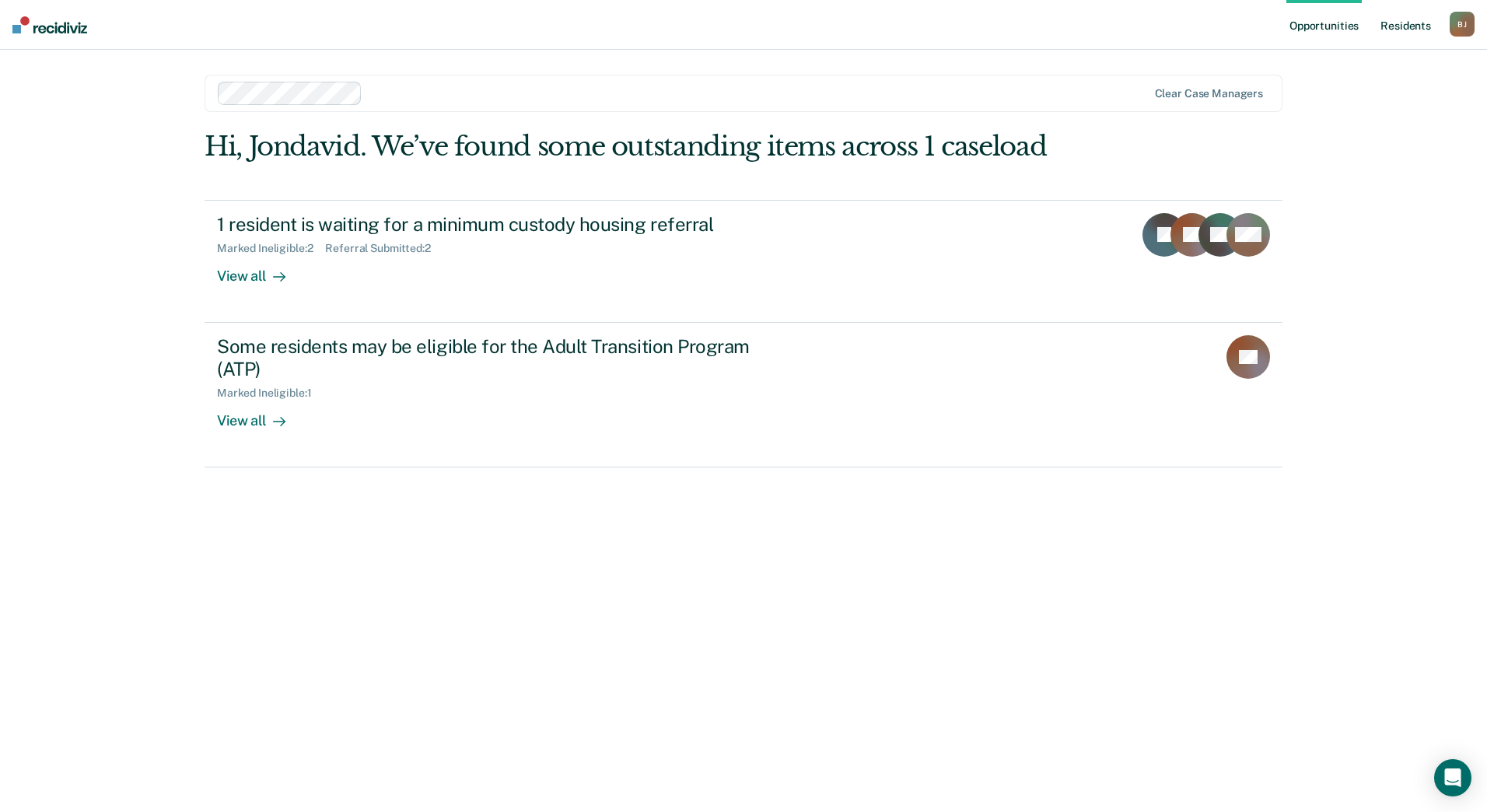
click at [1408, 26] on link "Resident s" at bounding box center [1405, 25] width 57 height 50
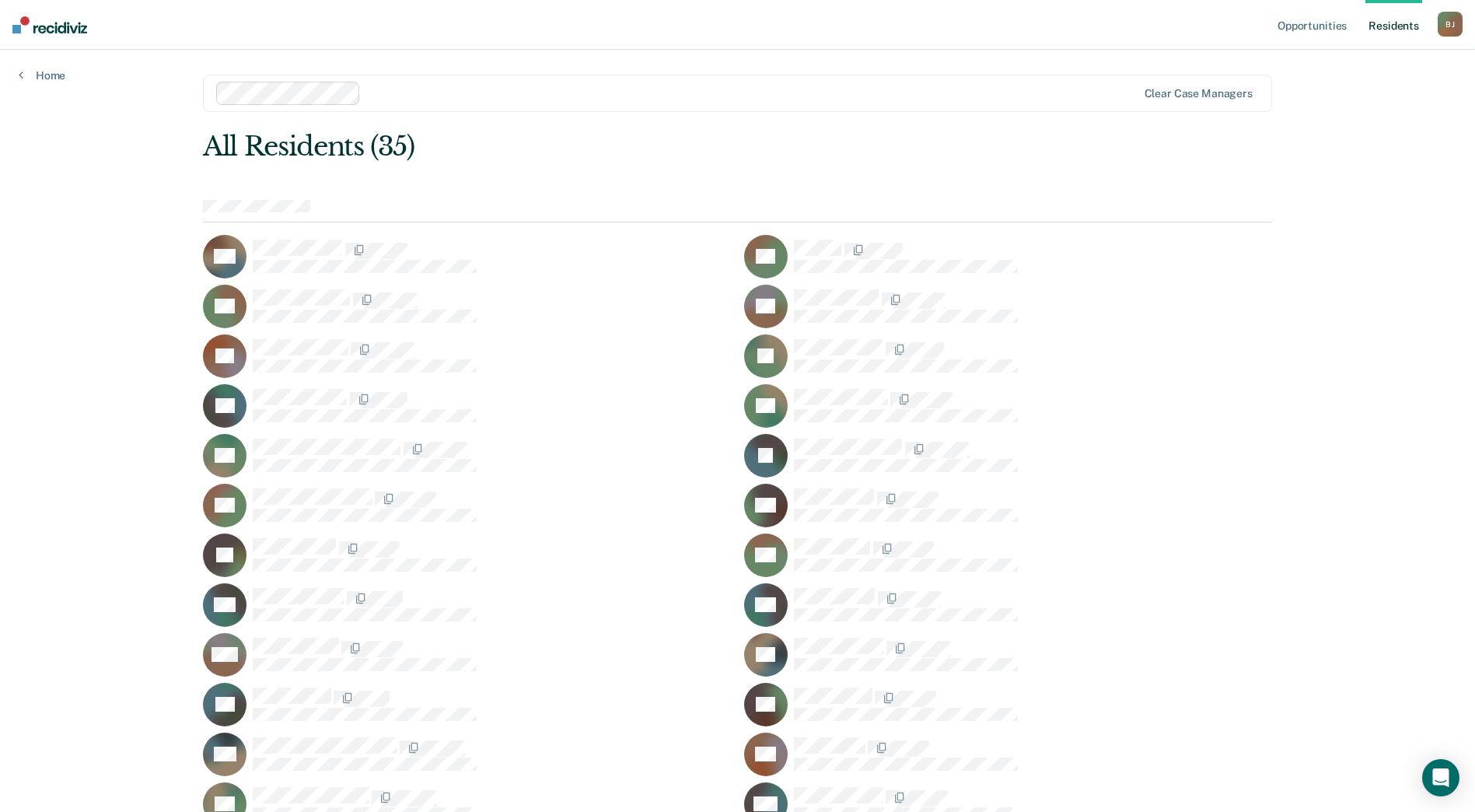
drag, startPoint x: 1135, startPoint y: 337, endPoint x: 1110, endPoint y: 403, distance: 70.6
drag, startPoint x: 1110, startPoint y: 403, endPoint x: 1097, endPoint y: 489, distance: 87.0
drag, startPoint x: 1099, startPoint y: 473, endPoint x: 1098, endPoint y: 530, distance: 57.0
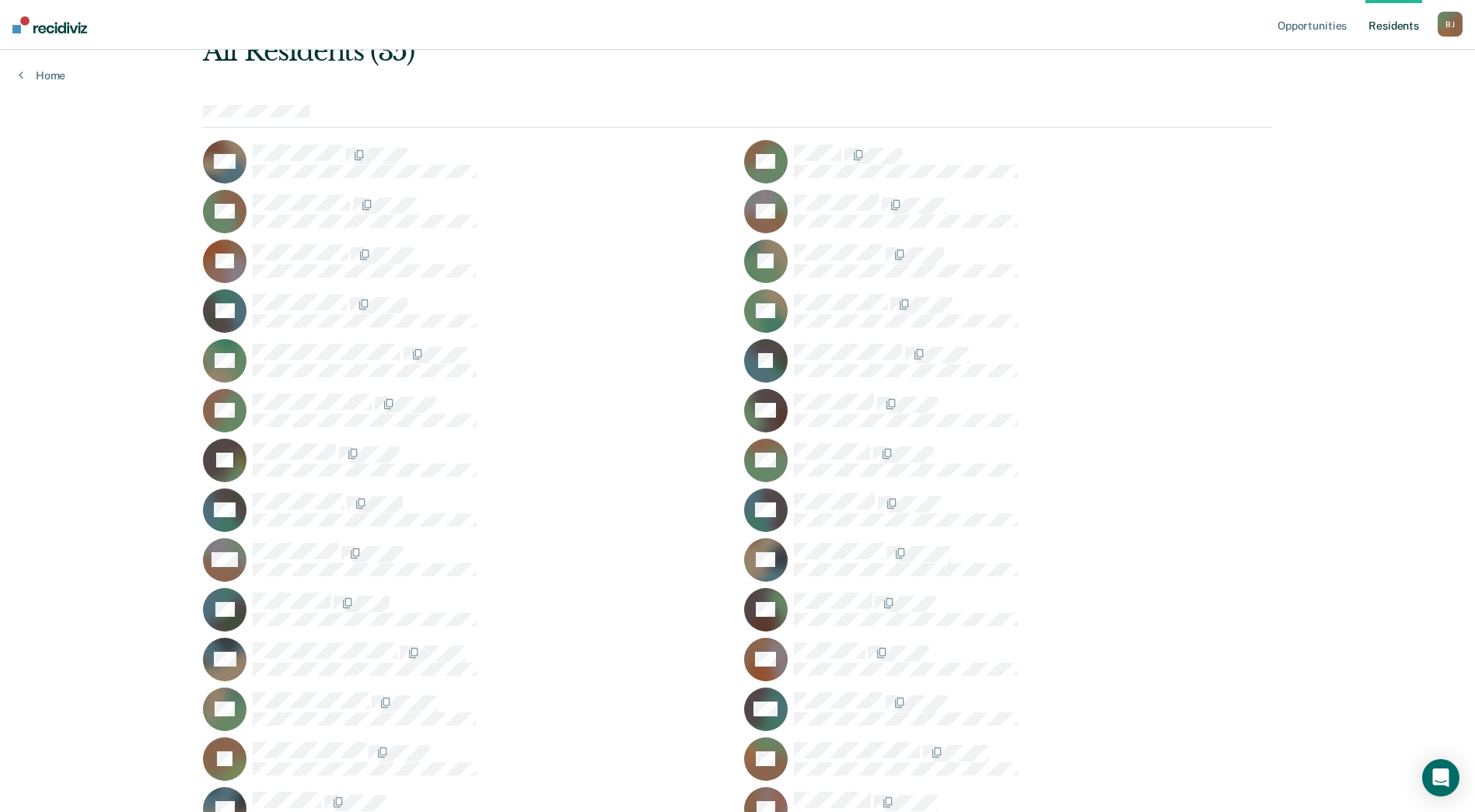
drag, startPoint x: 1098, startPoint y: 530, endPoint x: 1102, endPoint y: 587, distance: 57.1
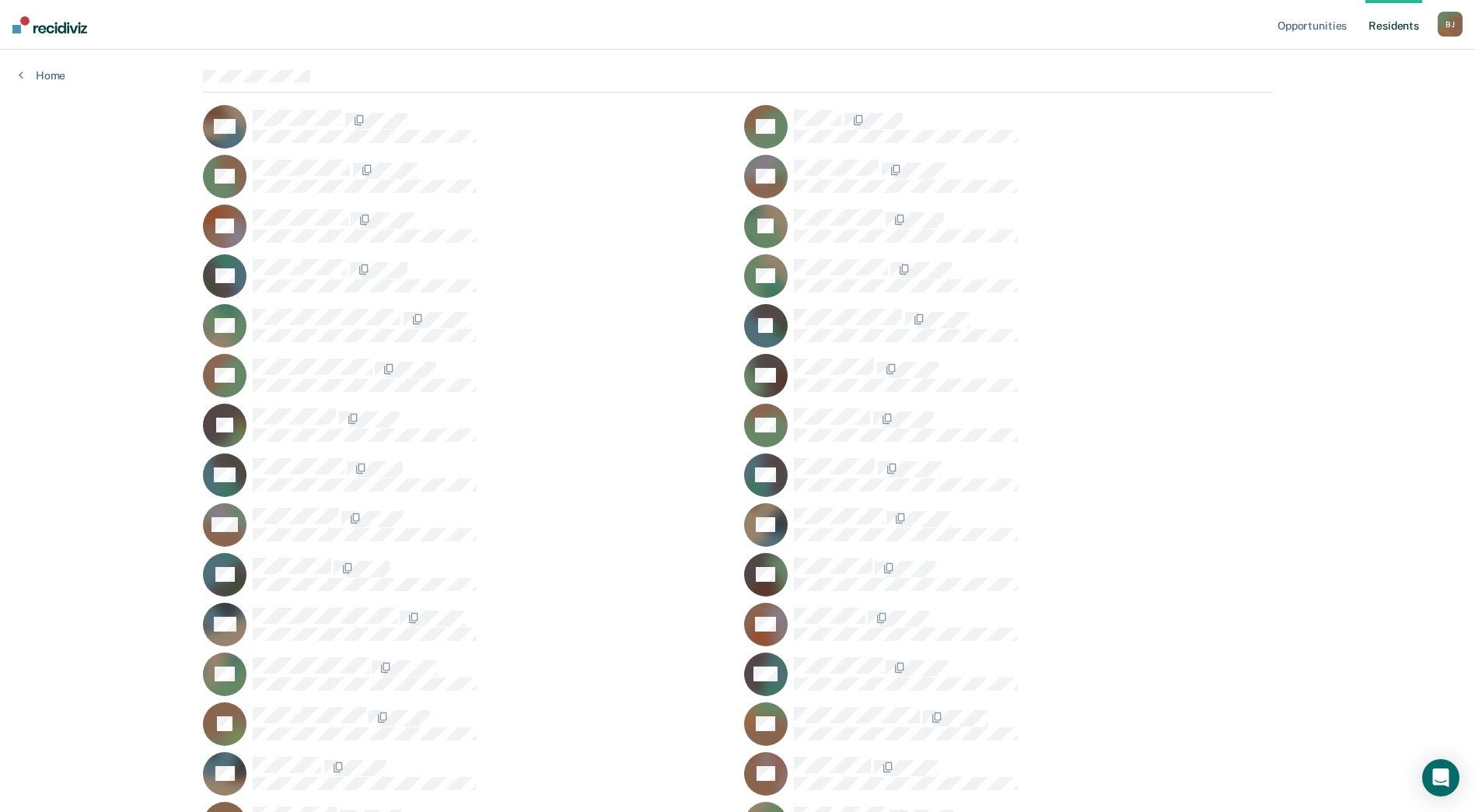
drag, startPoint x: 1120, startPoint y: 502, endPoint x: 1120, endPoint y: 563, distance: 61.0
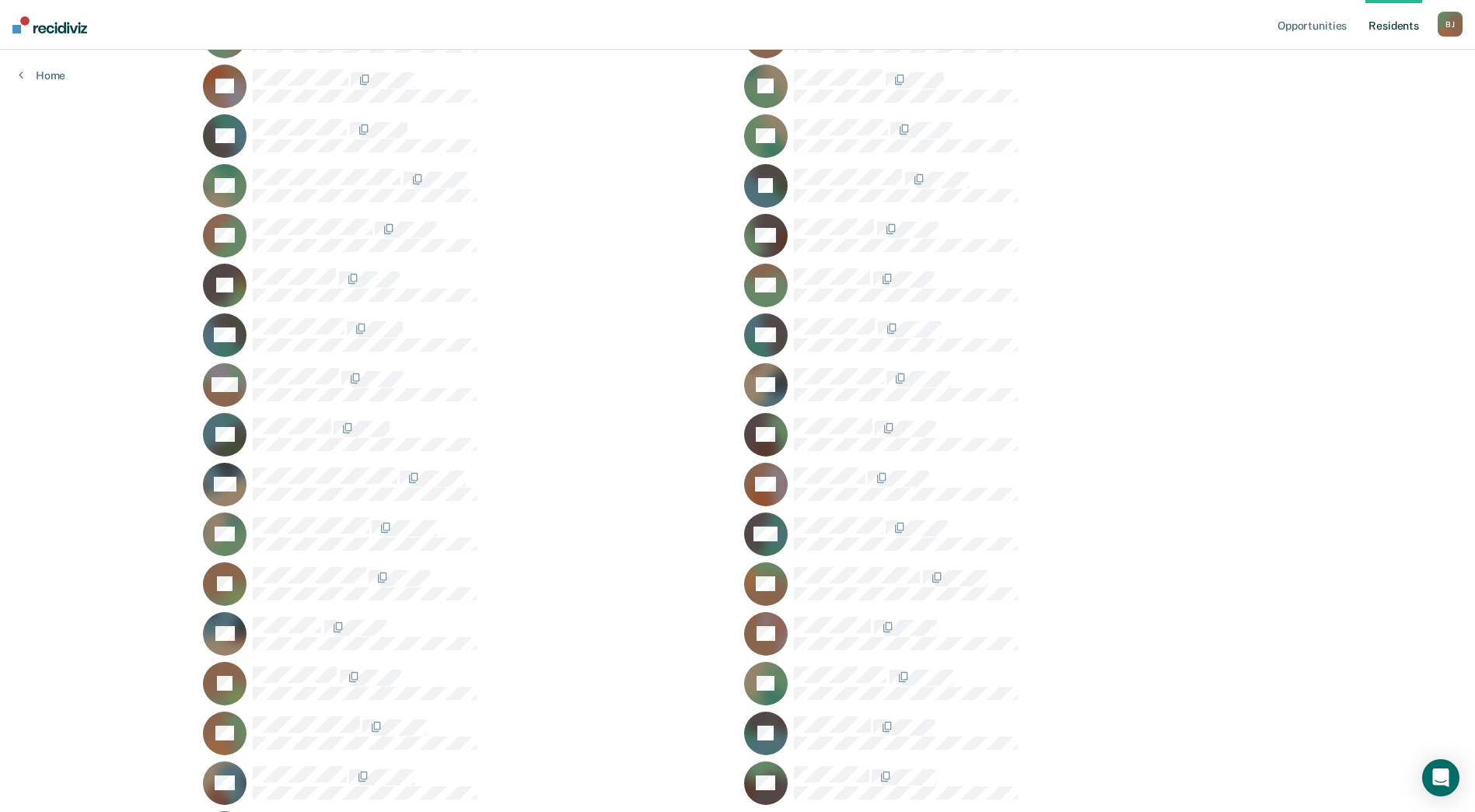
drag, startPoint x: 1122, startPoint y: 545, endPoint x: 1117, endPoint y: 601, distance: 56.2
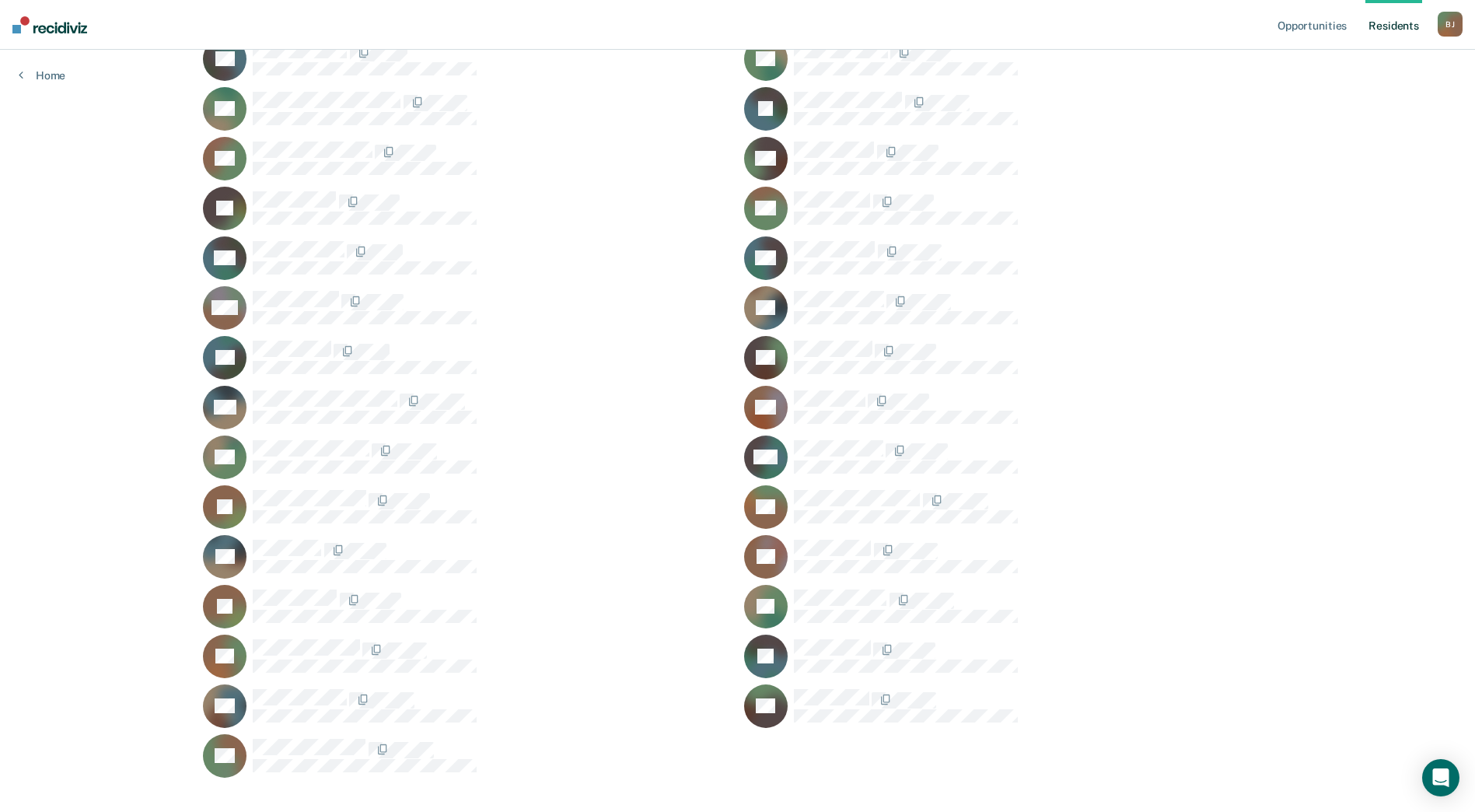
scroll to position [373, 0]
